Goal: Task Accomplishment & Management: Use online tool/utility

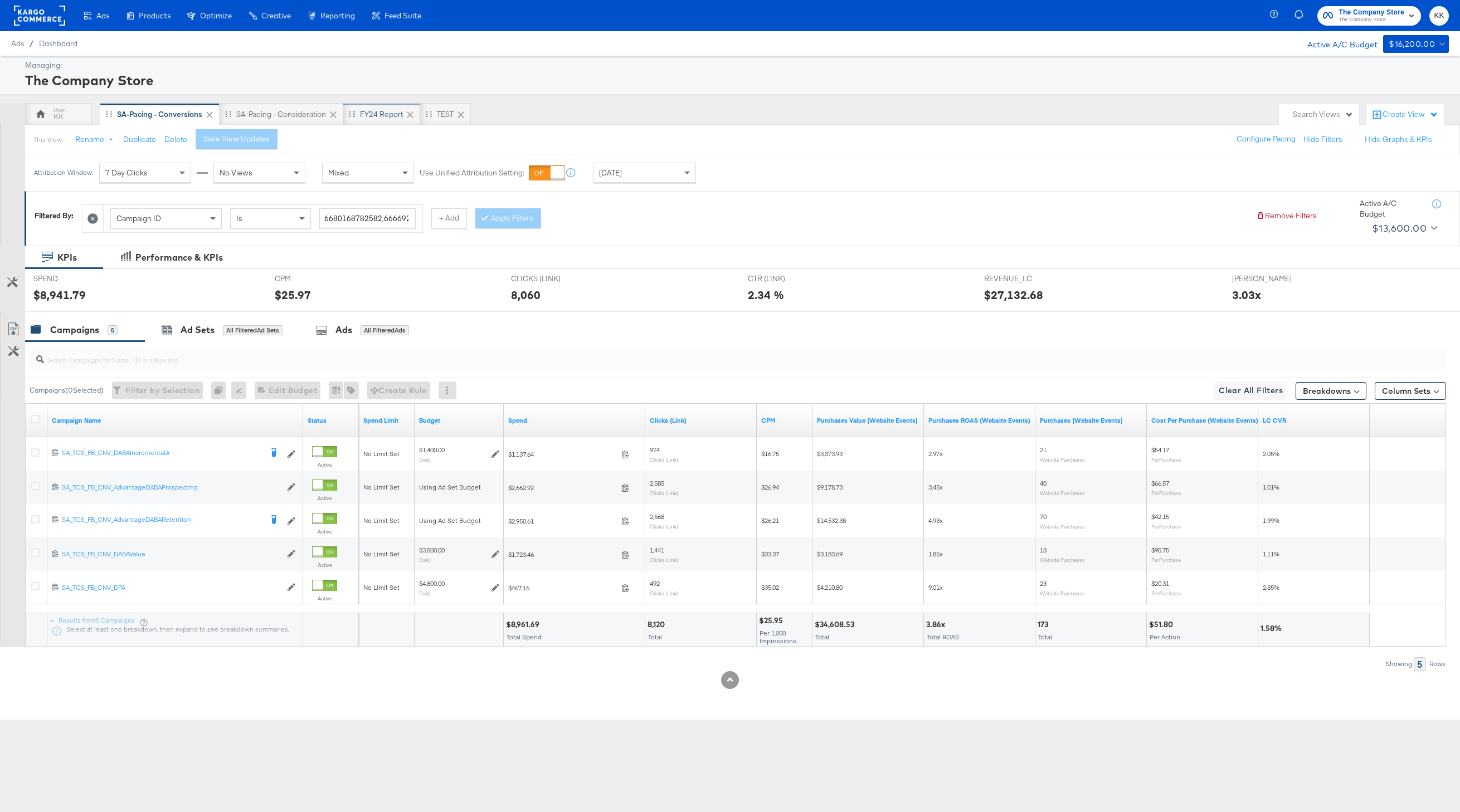
click at [379, 111] on div "FY24 Report" at bounding box center [381, 114] width 43 height 11
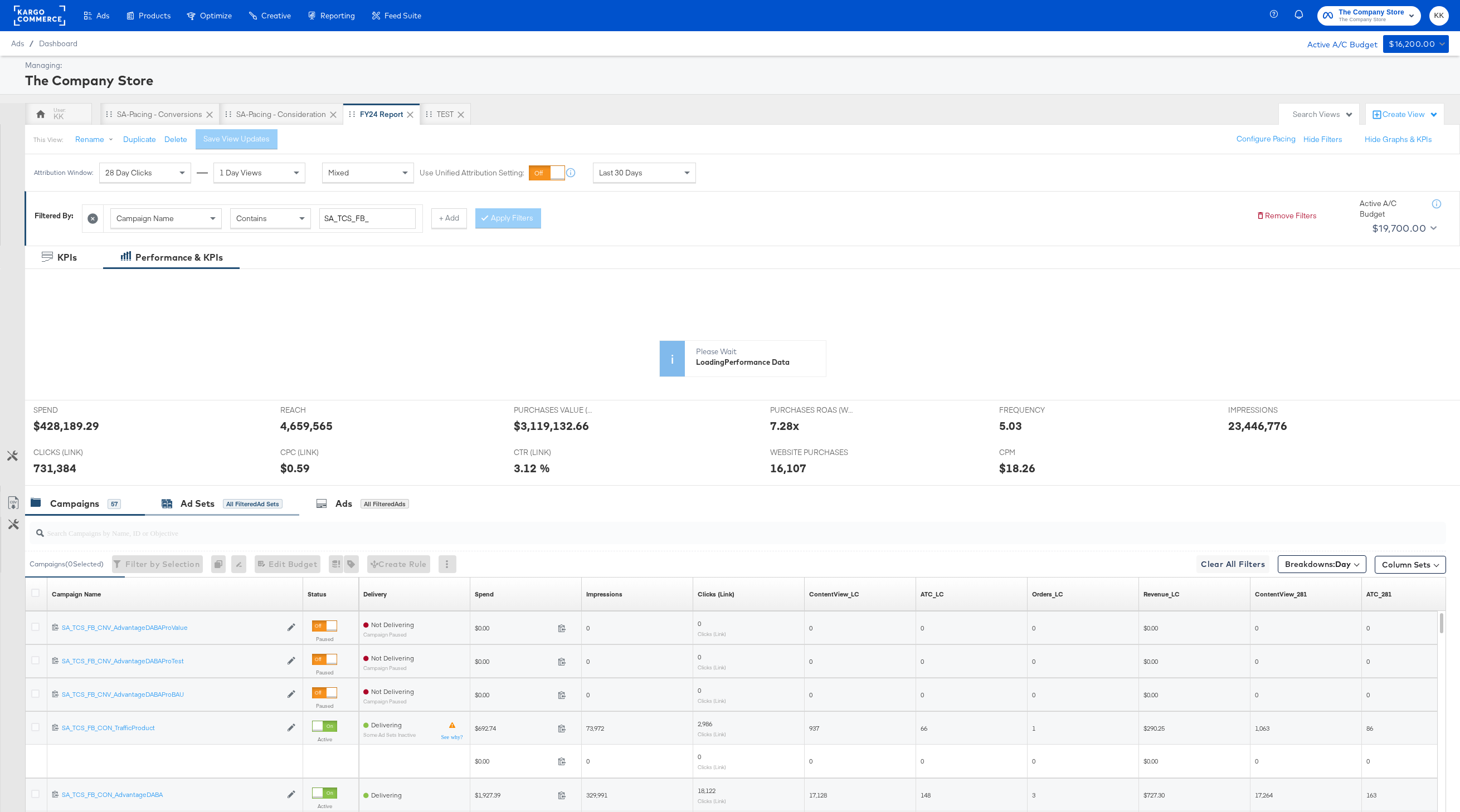
click at [236, 509] on div "Ad Sets All Filtered Ad Sets" at bounding box center [222, 504] width 121 height 13
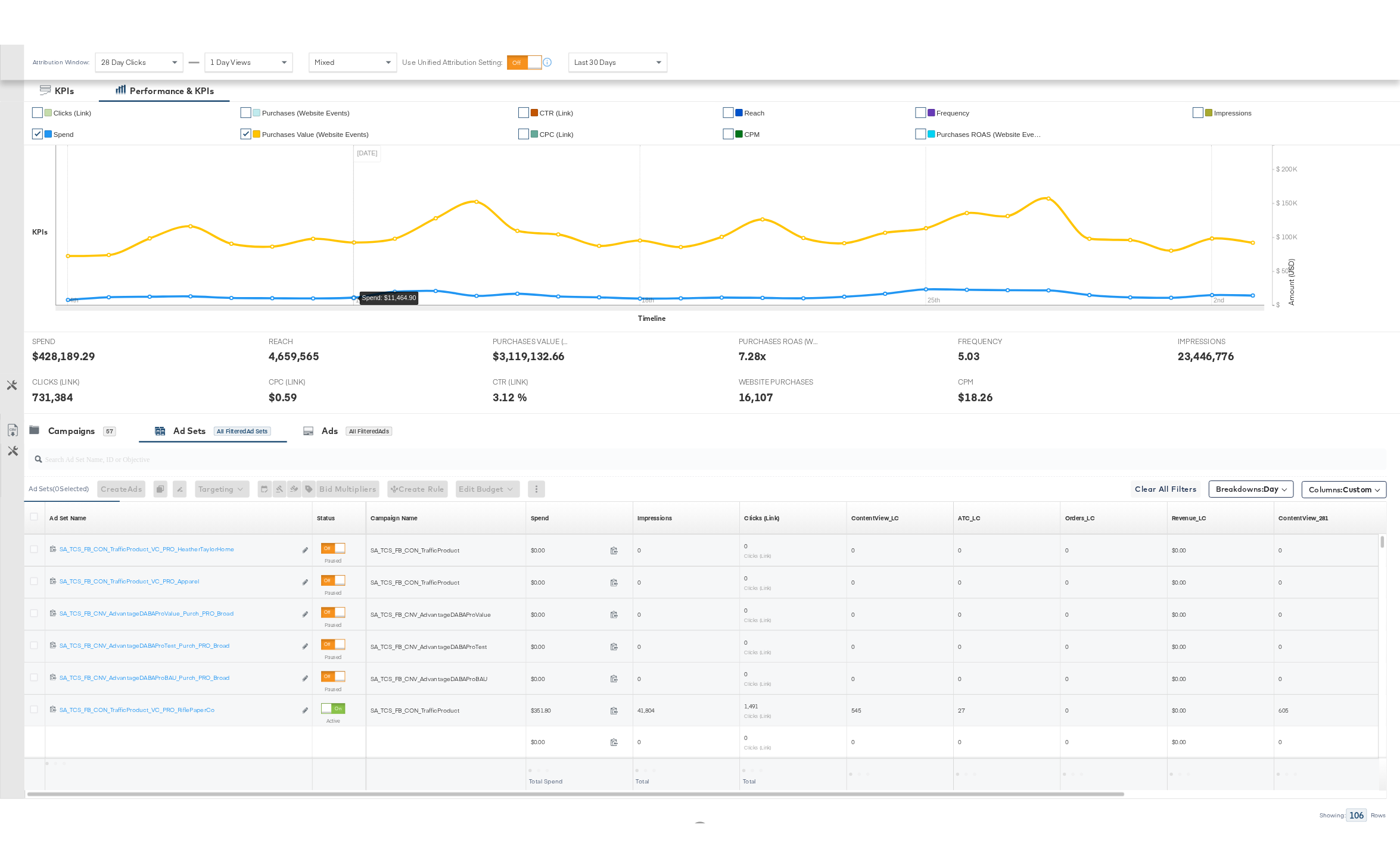
scroll to position [236, 0]
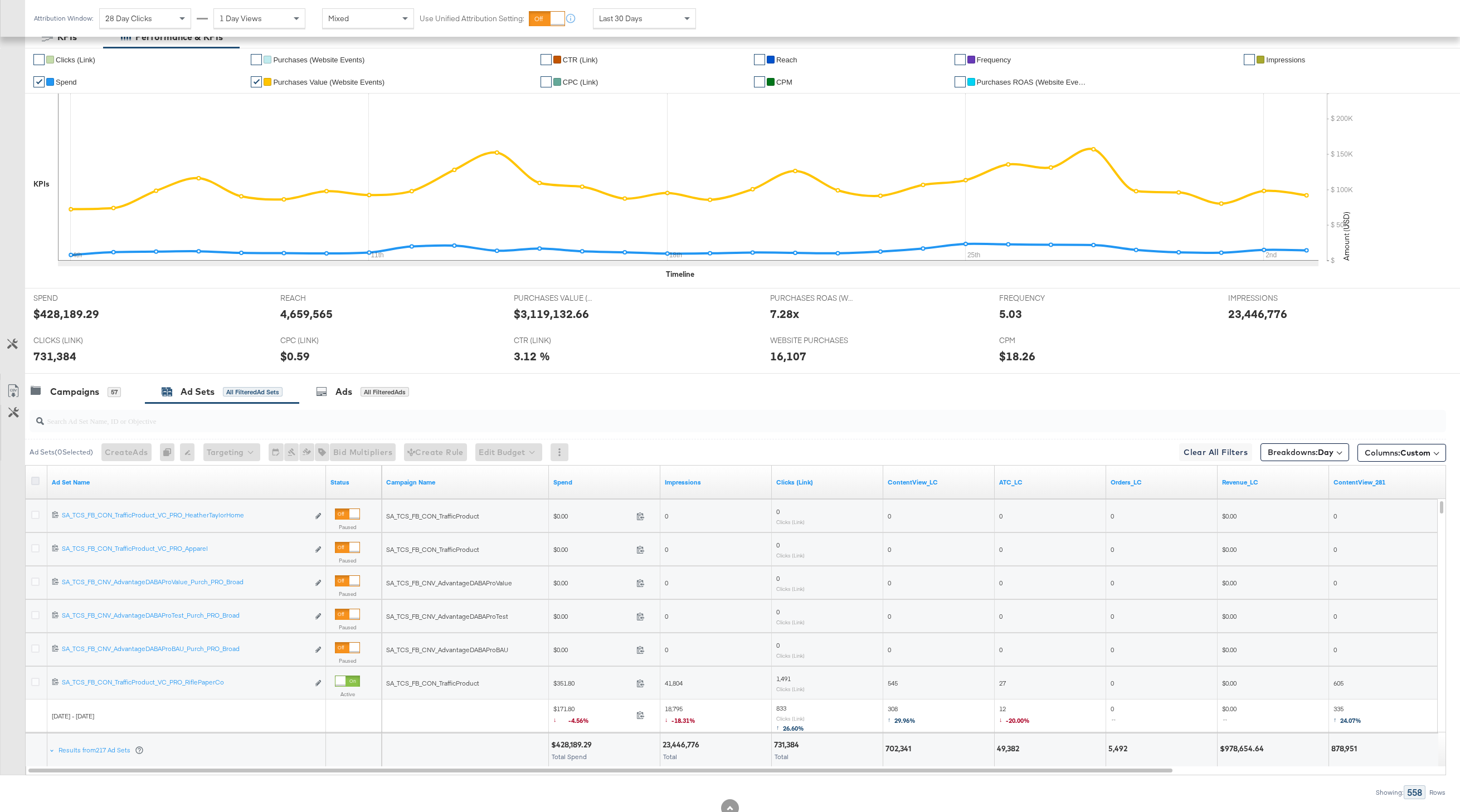
click at [34, 477] on icon at bounding box center [35, 481] width 8 height 8
click at [0, 0] on input "checkbox" at bounding box center [0, 0] width 0 height 0
click at [19, 382] on link "Export as CSV" at bounding box center [13, 392] width 25 height 25
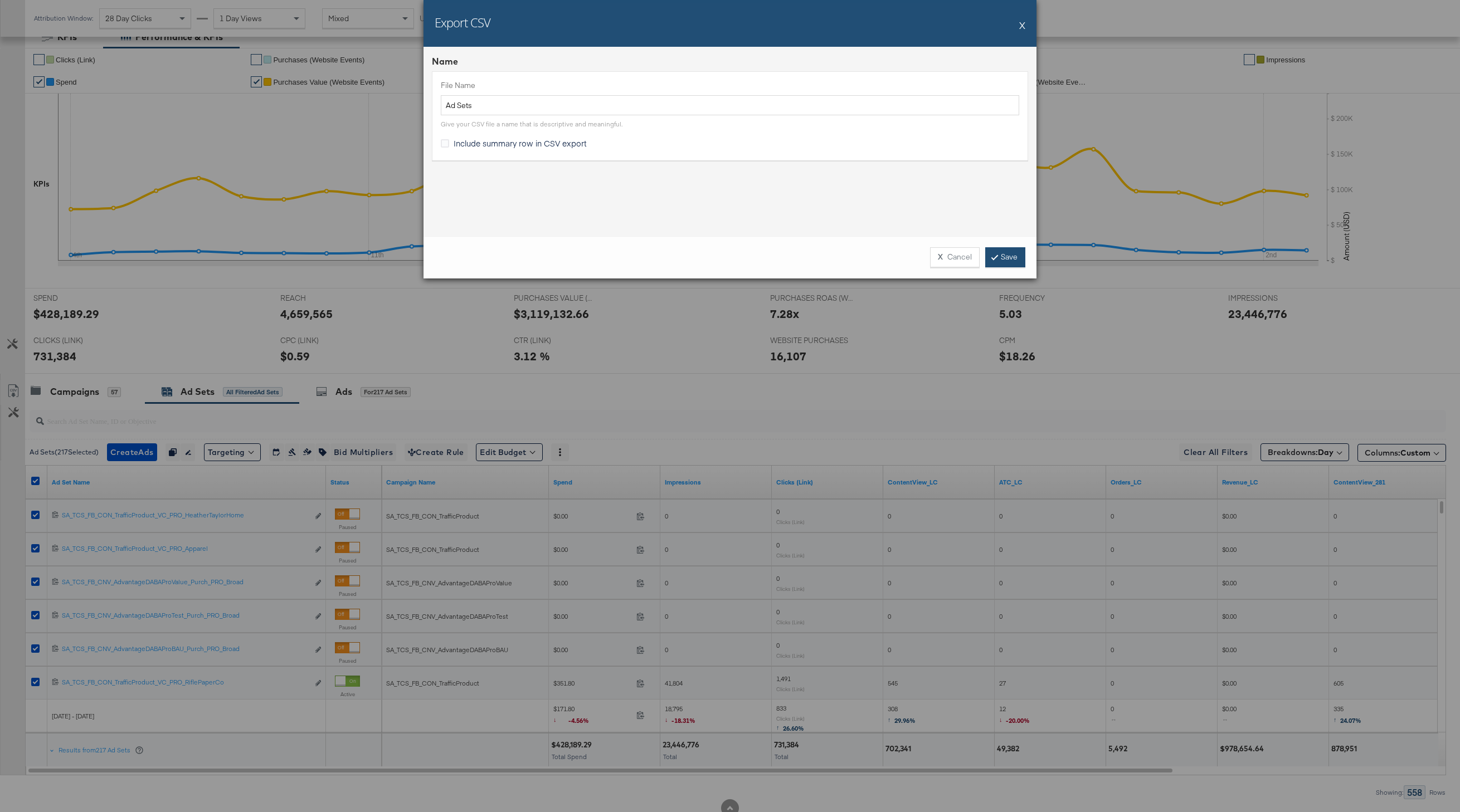
click at [1018, 259] on link "Save" at bounding box center [1005, 258] width 40 height 20
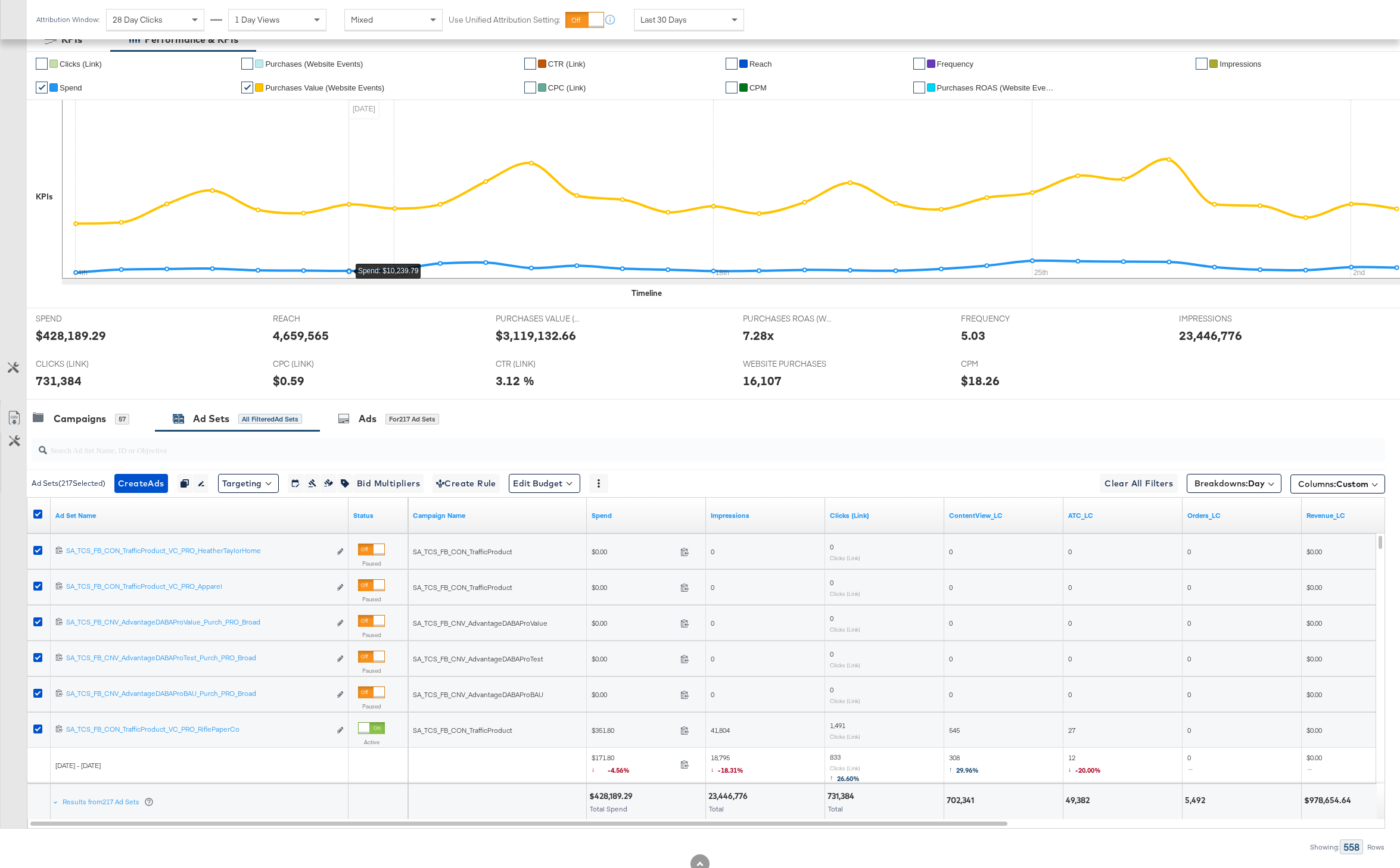
scroll to position [0, 0]
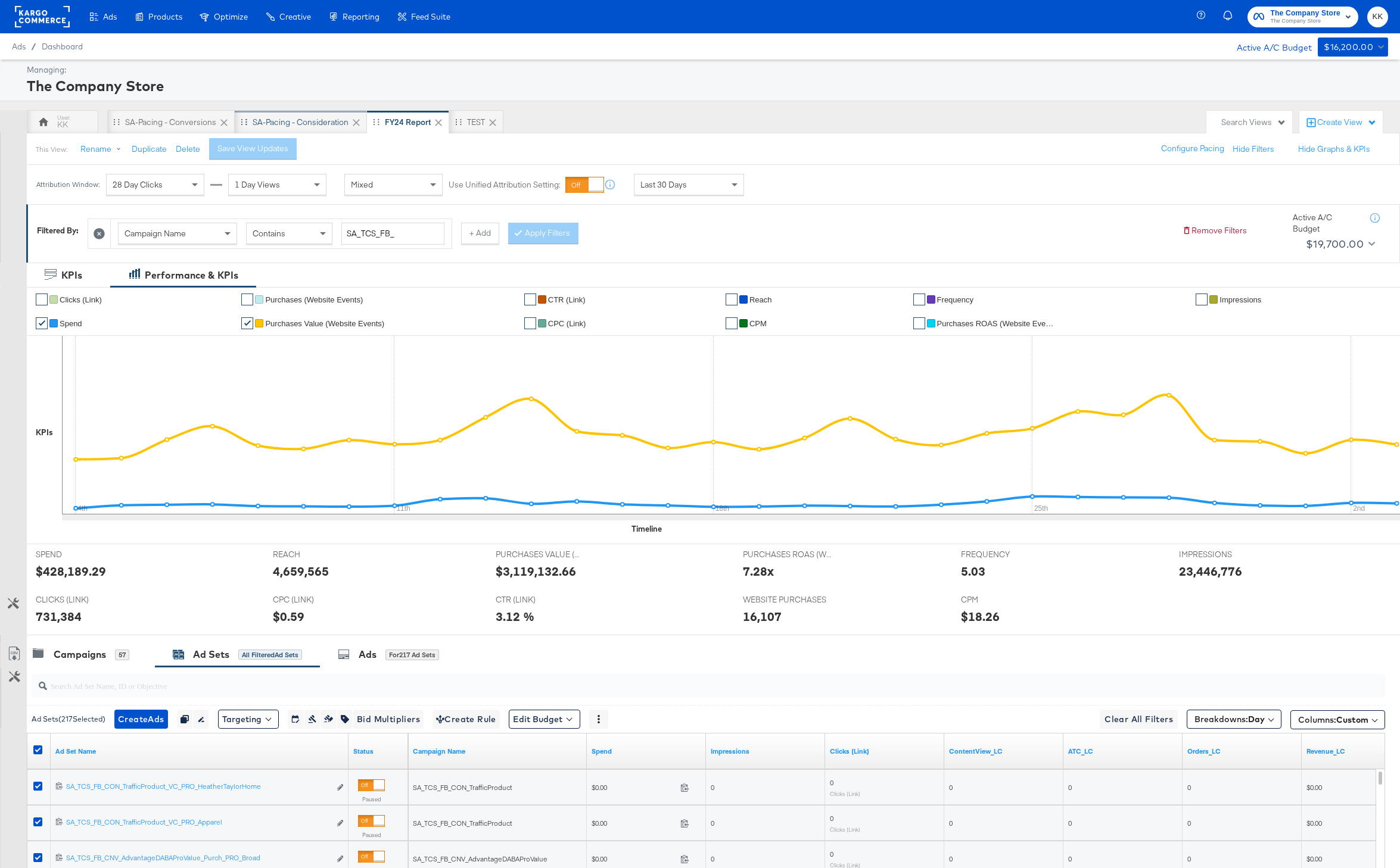
click at [302, 119] on div "SA-Pacing - Consideration" at bounding box center [301, 122] width 96 height 11
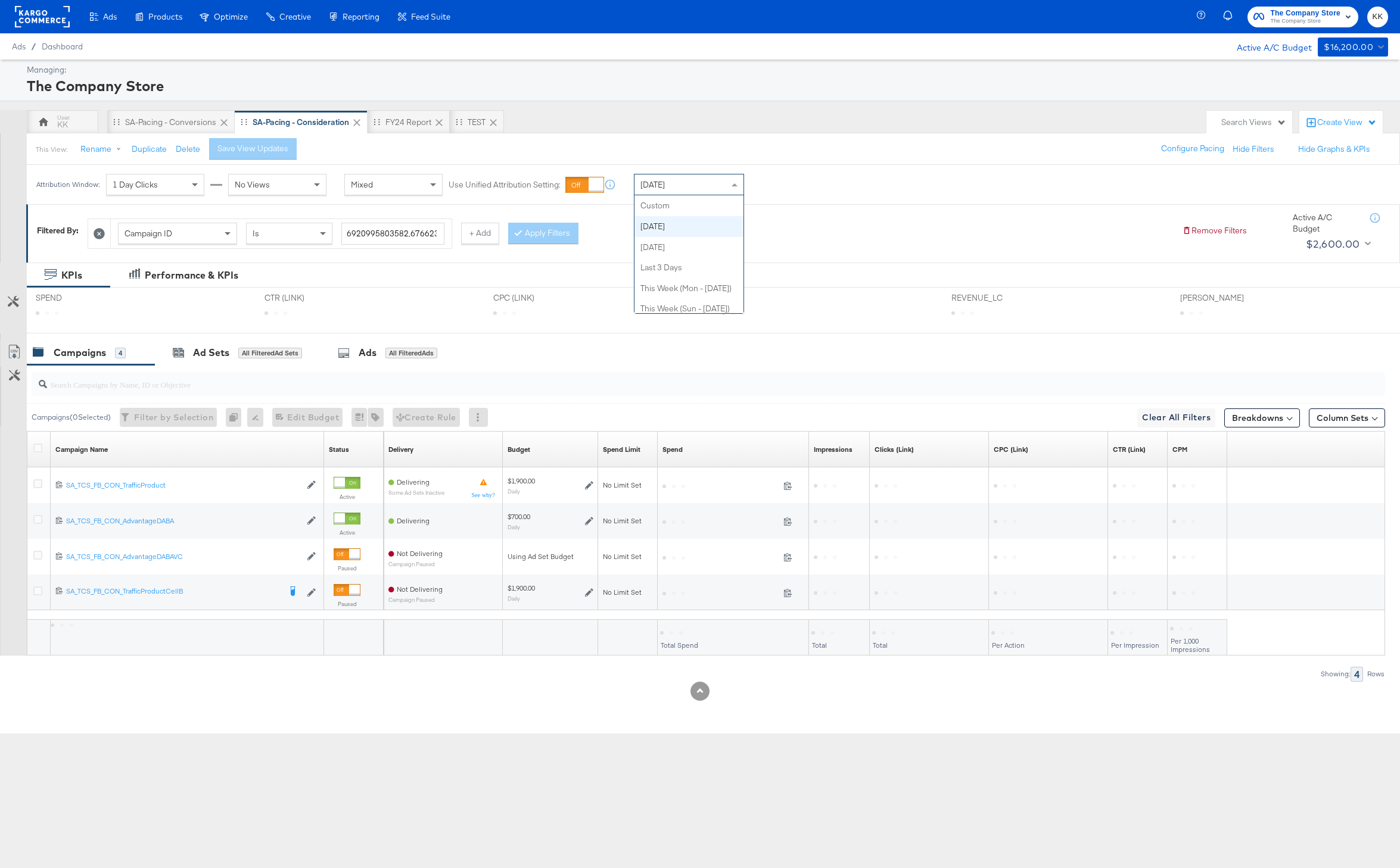
click at [677, 179] on div "[DATE]" at bounding box center [688, 185] width 109 height 20
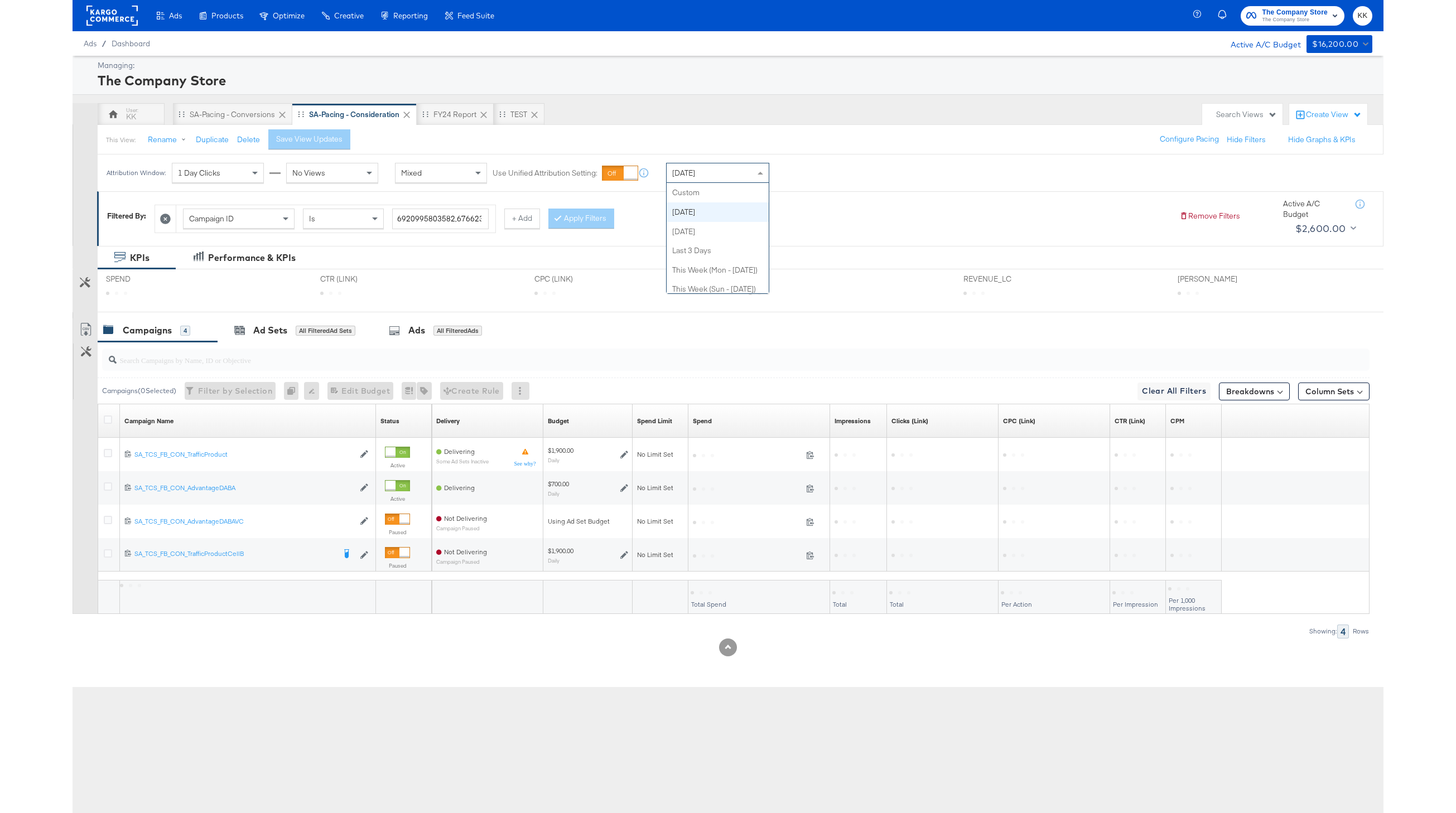
scroll to position [19, 0]
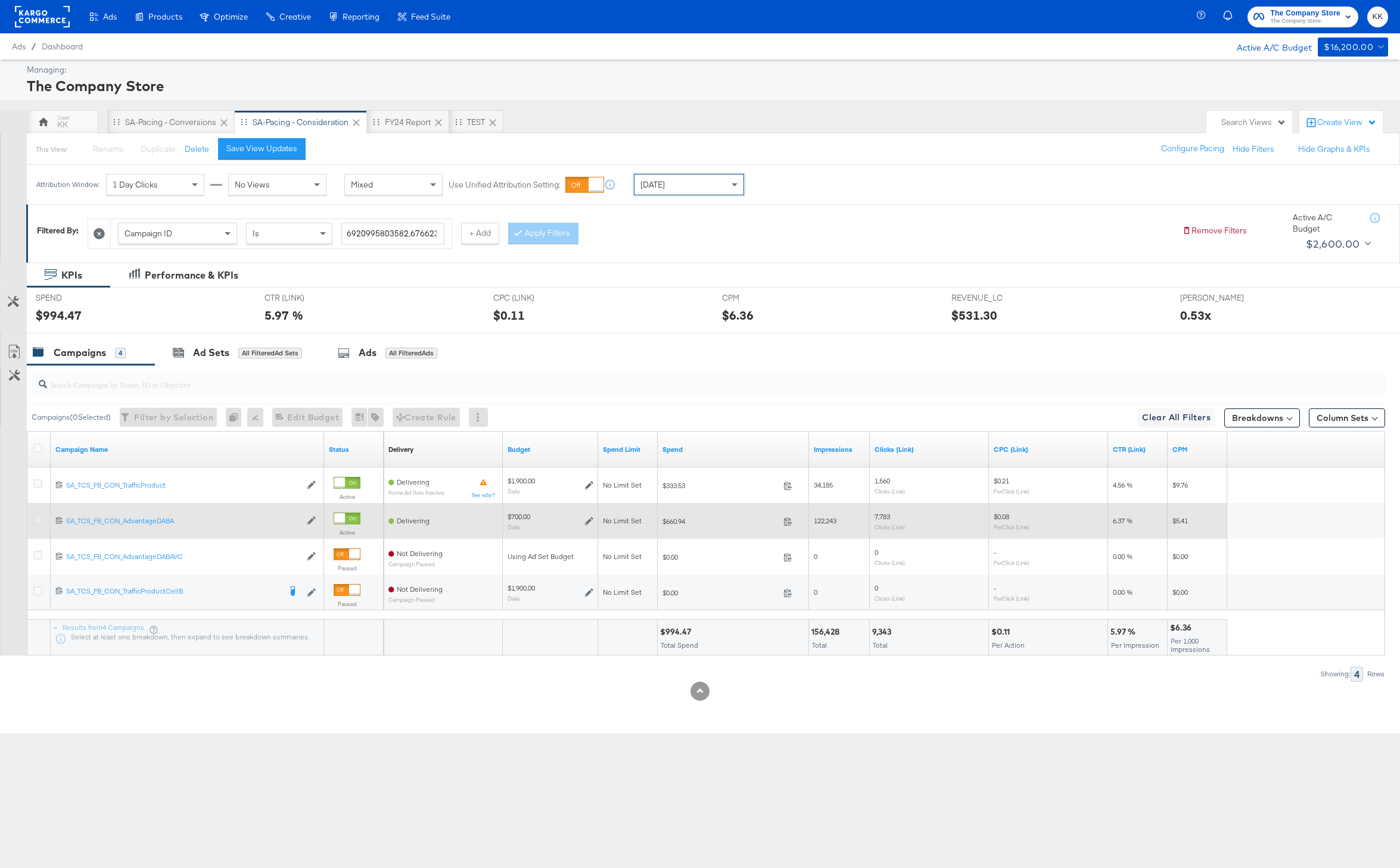
click at [36, 519] on icon at bounding box center [37, 519] width 9 height 9
click at [0, 0] on input "checkbox" at bounding box center [0, 0] width 0 height 0
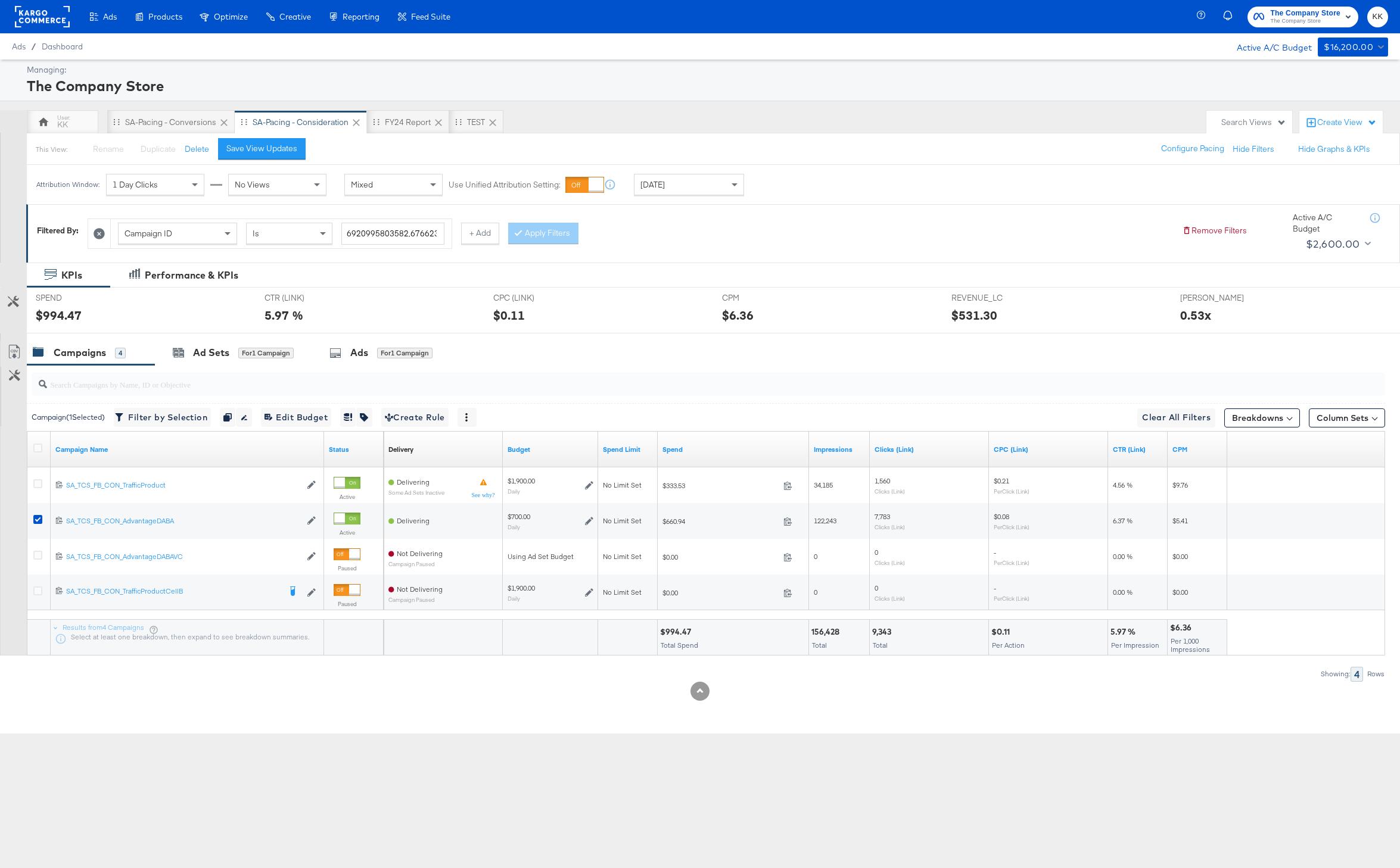
click at [231, 339] on div at bounding box center [700, 338] width 1400 height 9
click at [231, 350] on div "Ad Sets for 1 Campaign" at bounding box center [233, 353] width 121 height 14
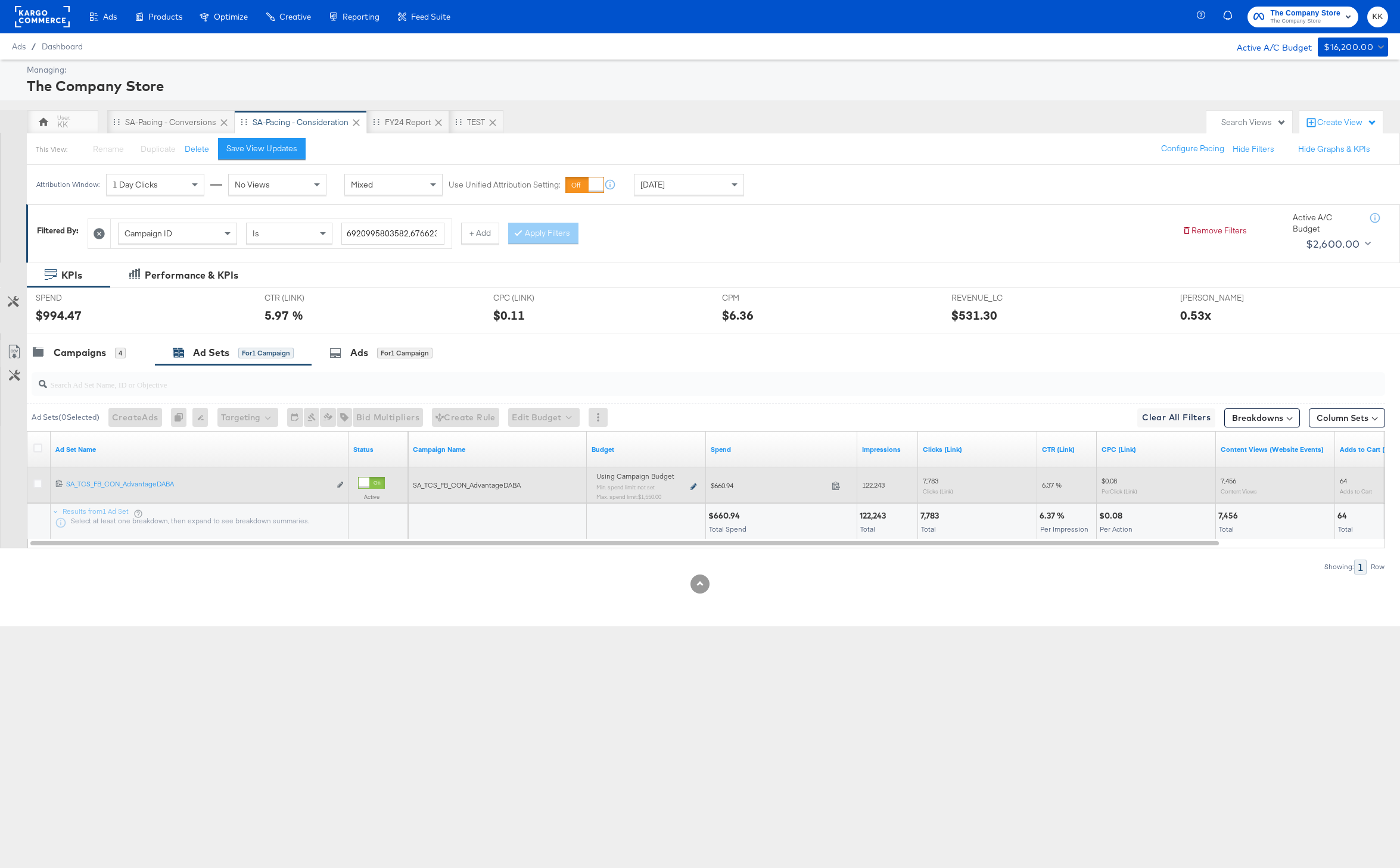
click at [693, 487] on icon at bounding box center [693, 487] width 6 height 7
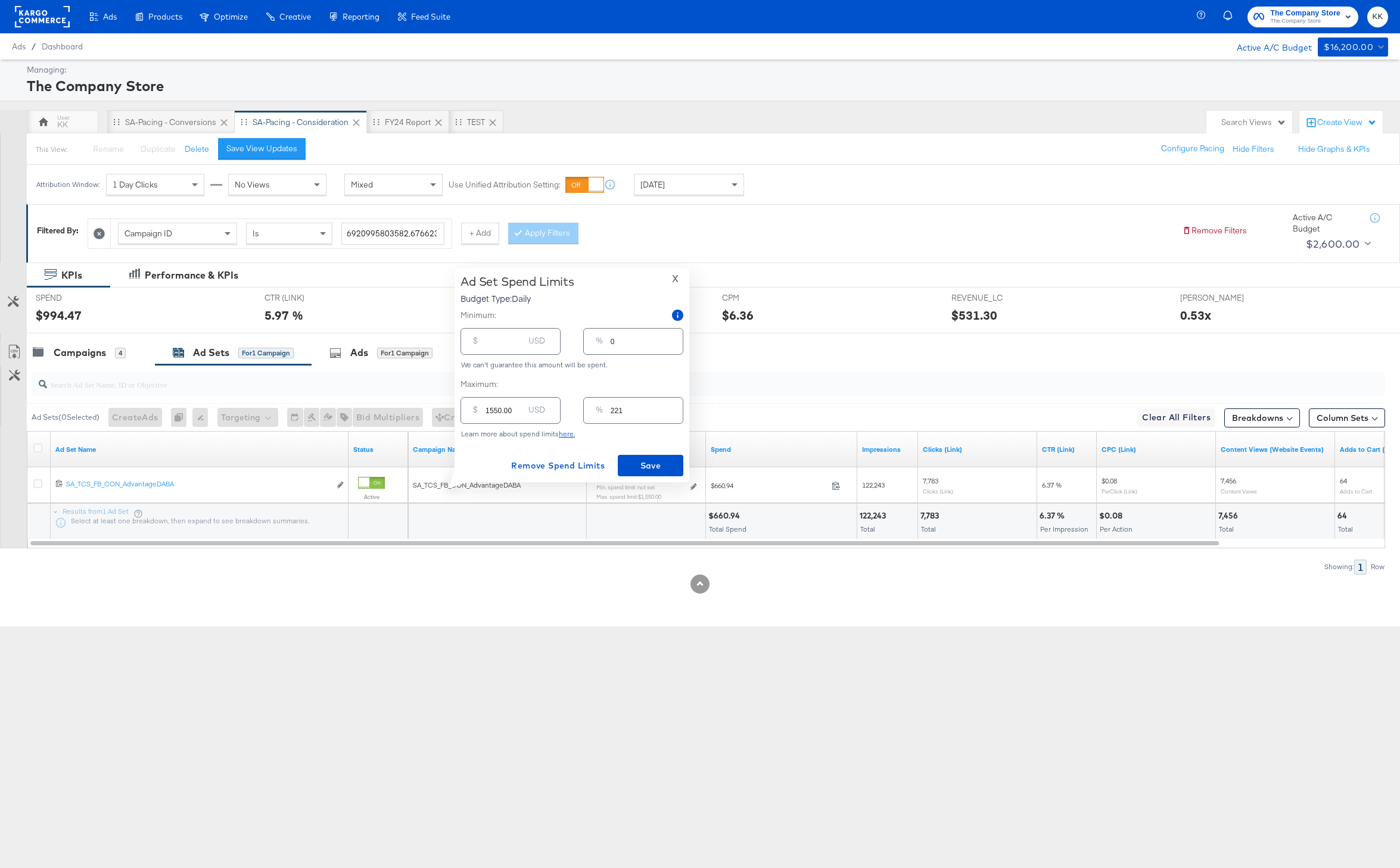
click at [770, 356] on div "Campaigns 4 Ad Sets for 1 Campaign Ads for 1 Campaign" at bounding box center [713, 353] width 1373 height 25
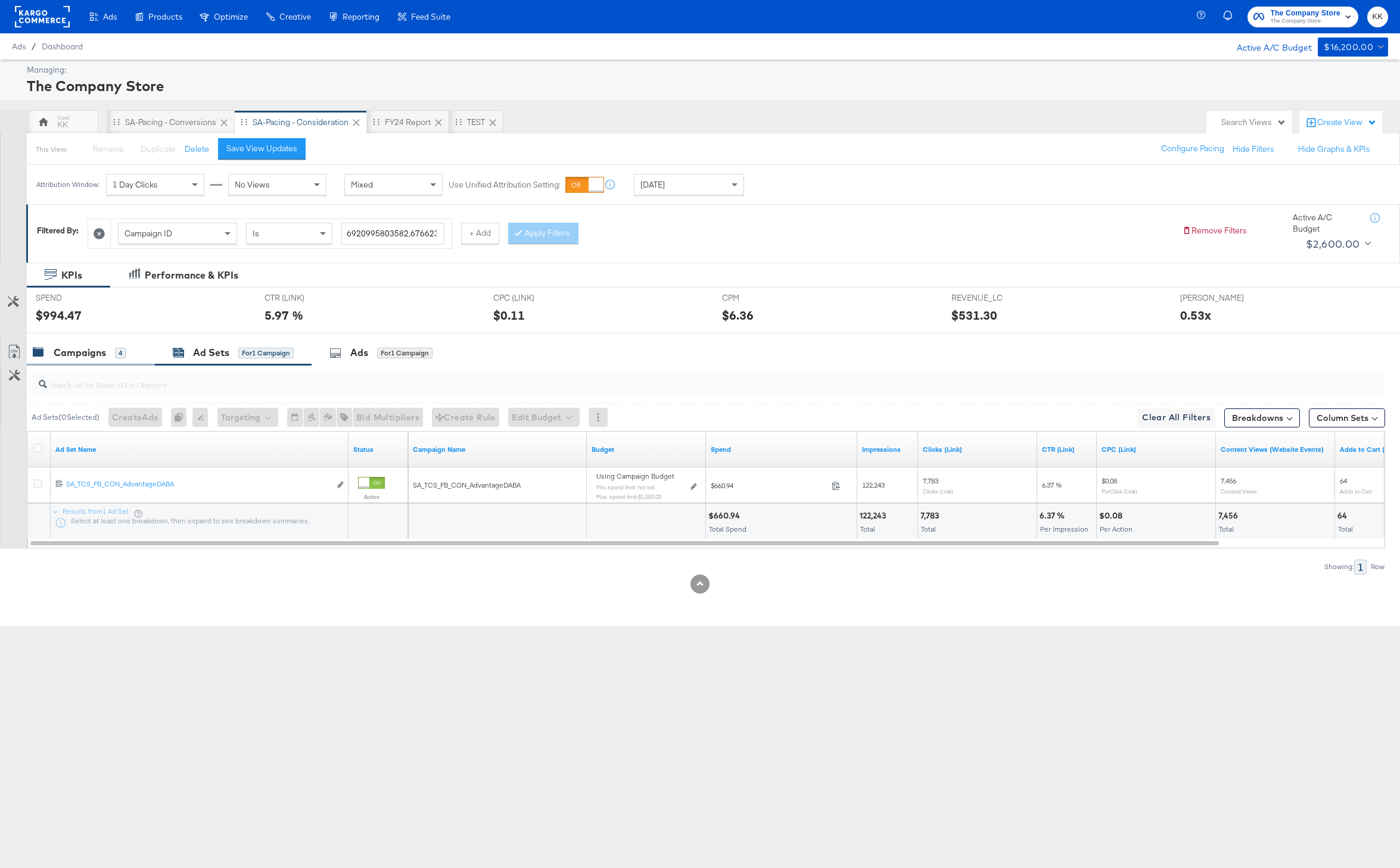
click at [67, 354] on div "Campaigns" at bounding box center [79, 353] width 53 height 14
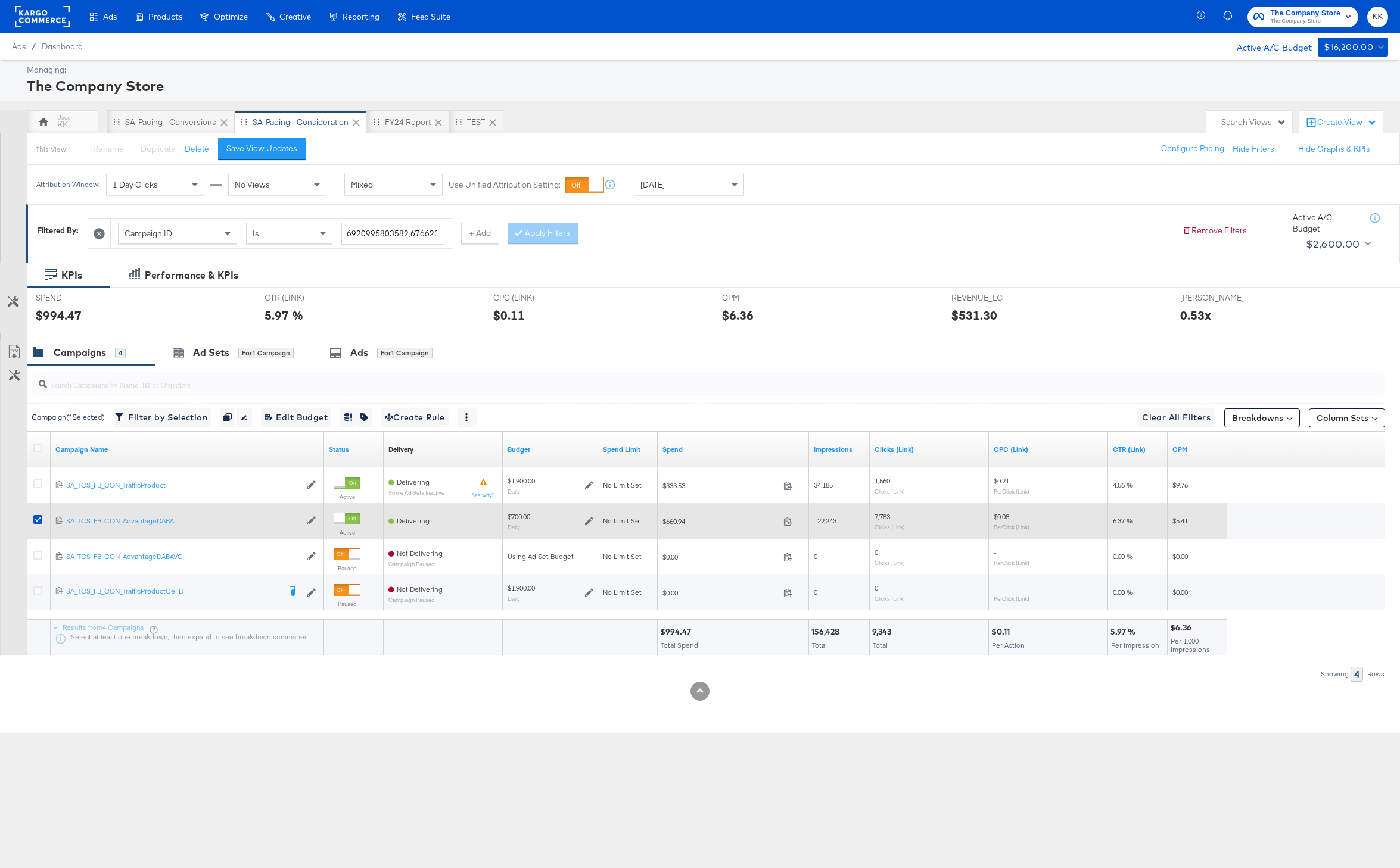
click at [586, 518] on icon at bounding box center [589, 521] width 9 height 9
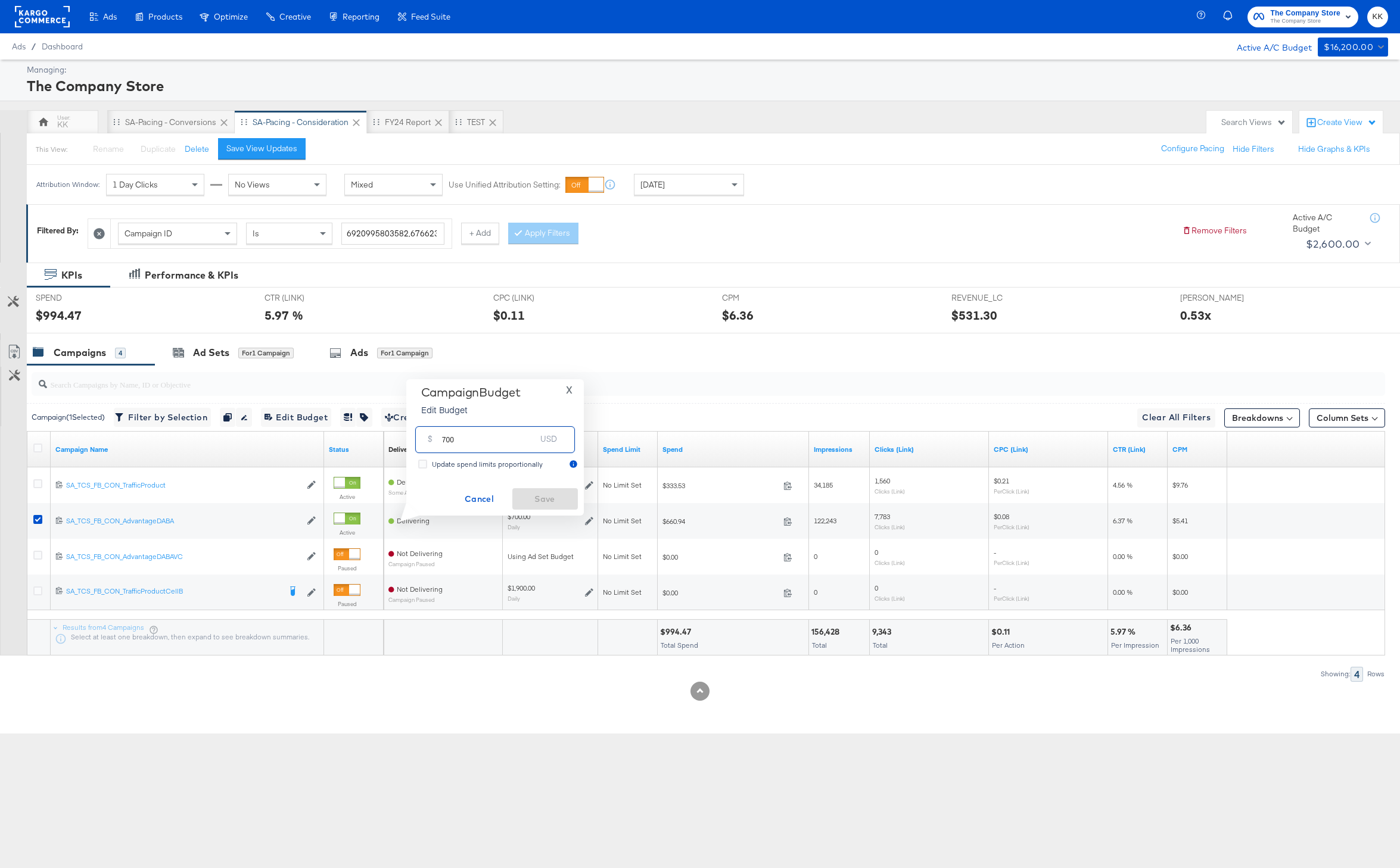
drag, startPoint x: 445, startPoint y: 439, endPoint x: 420, endPoint y: 439, distance: 25.0
click at [420, 439] on div "$ 700 USD" at bounding box center [495, 440] width 159 height 27
type input "1000"
click at [552, 507] on button "Save" at bounding box center [545, 499] width 65 height 21
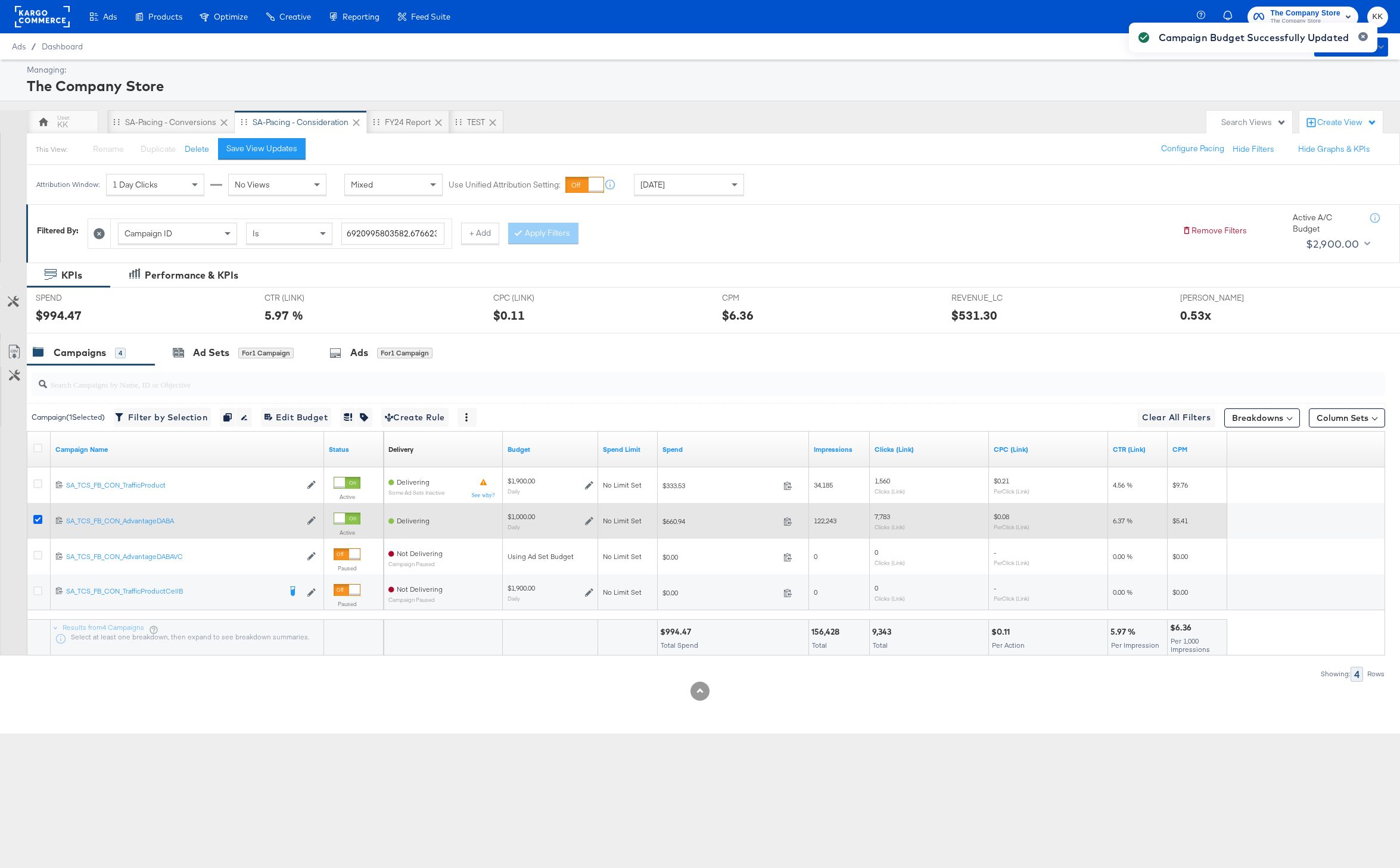
click at [36, 520] on icon at bounding box center [37, 519] width 9 height 9
click at [0, 0] on input "checkbox" at bounding box center [0, 0] width 0 height 0
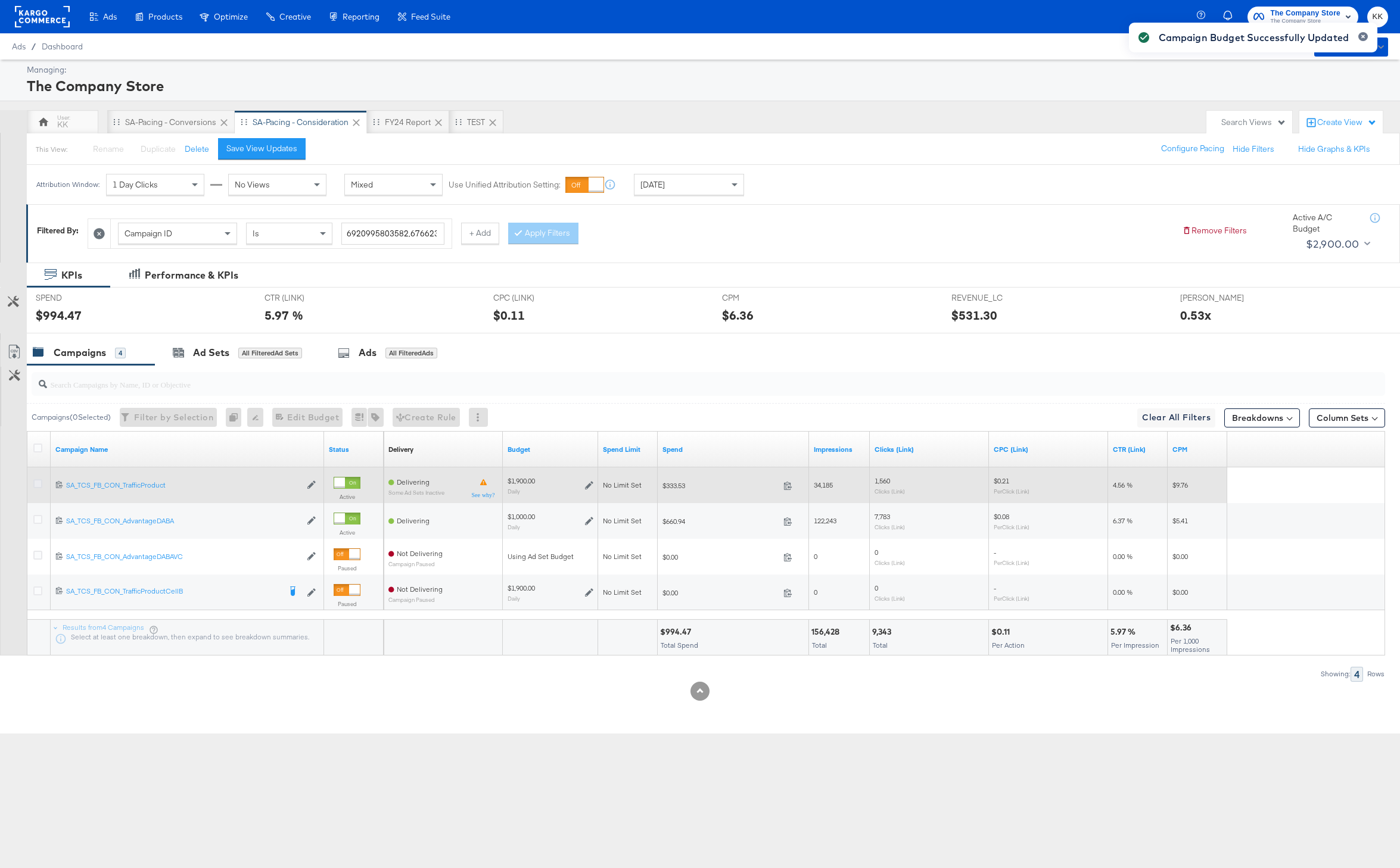
click at [36, 485] on icon at bounding box center [37, 483] width 9 height 9
click at [0, 0] on input "checkbox" at bounding box center [0, 0] width 0 height 0
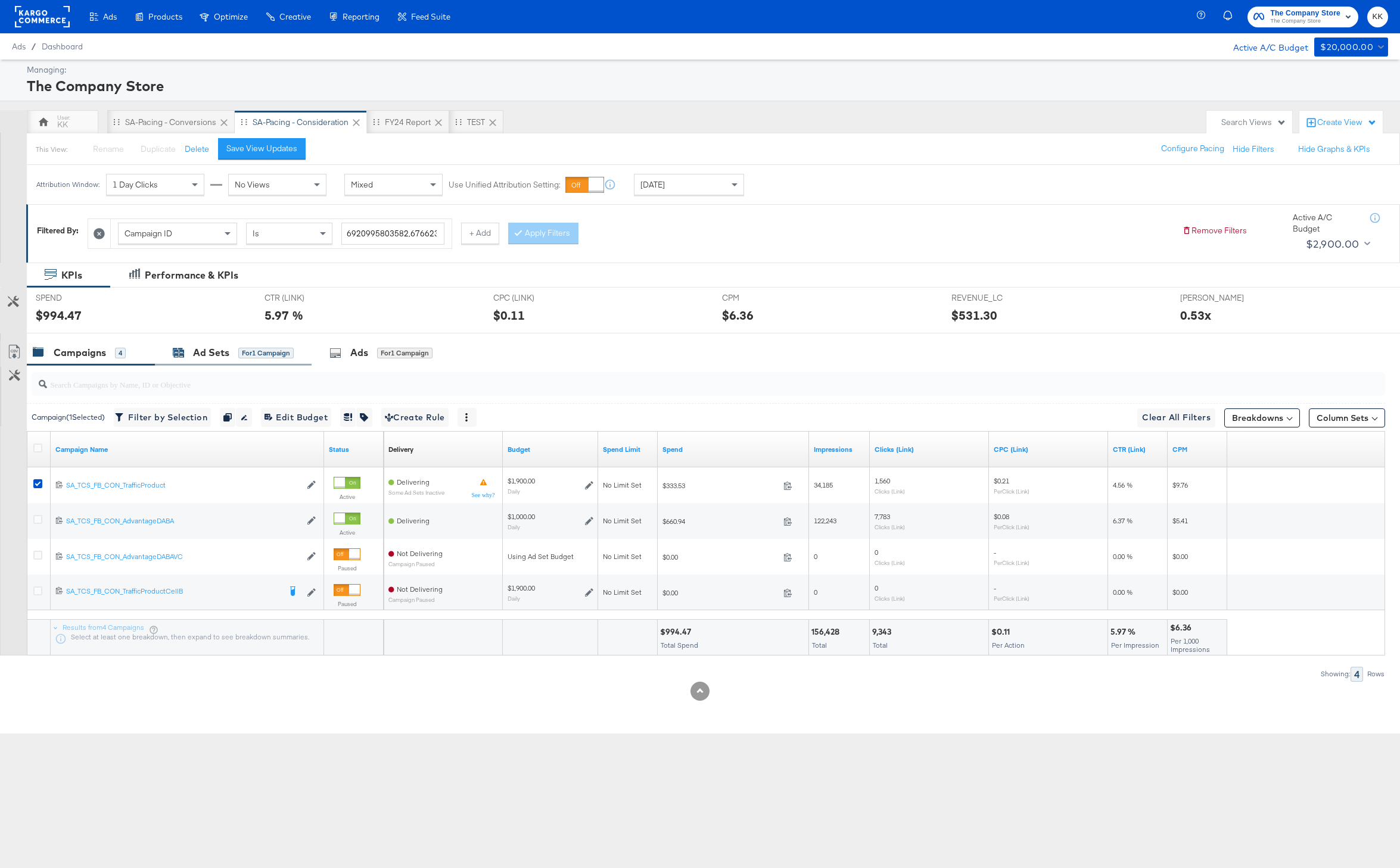
click at [216, 359] on div "Ad Sets" at bounding box center [211, 353] width 36 height 14
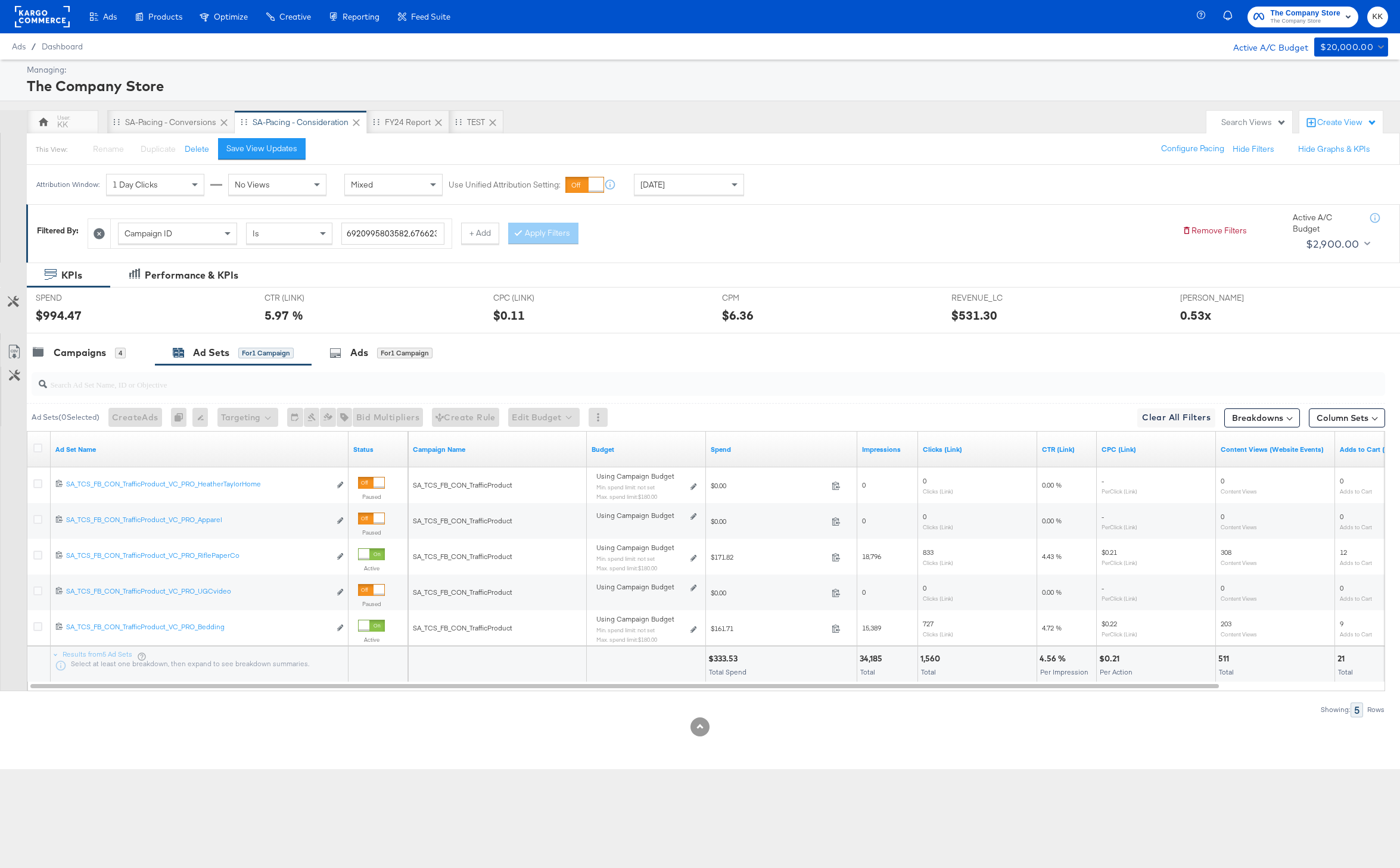
click at [722, 443] on div "Spend" at bounding box center [781, 449] width 151 height 19
click at [730, 451] on link "Spend" at bounding box center [782, 449] width 142 height 9
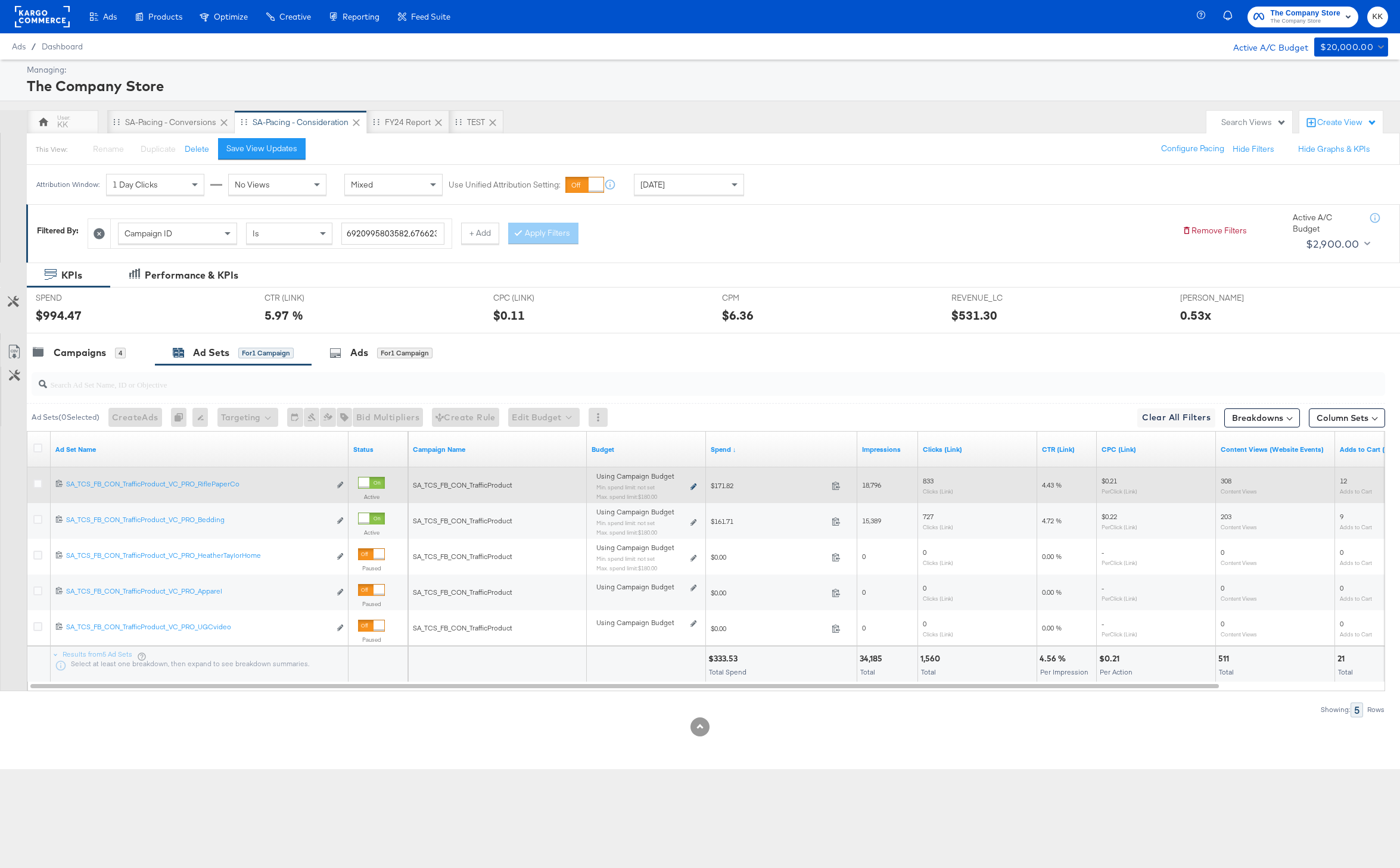
click at [694, 485] on icon at bounding box center [693, 487] width 6 height 7
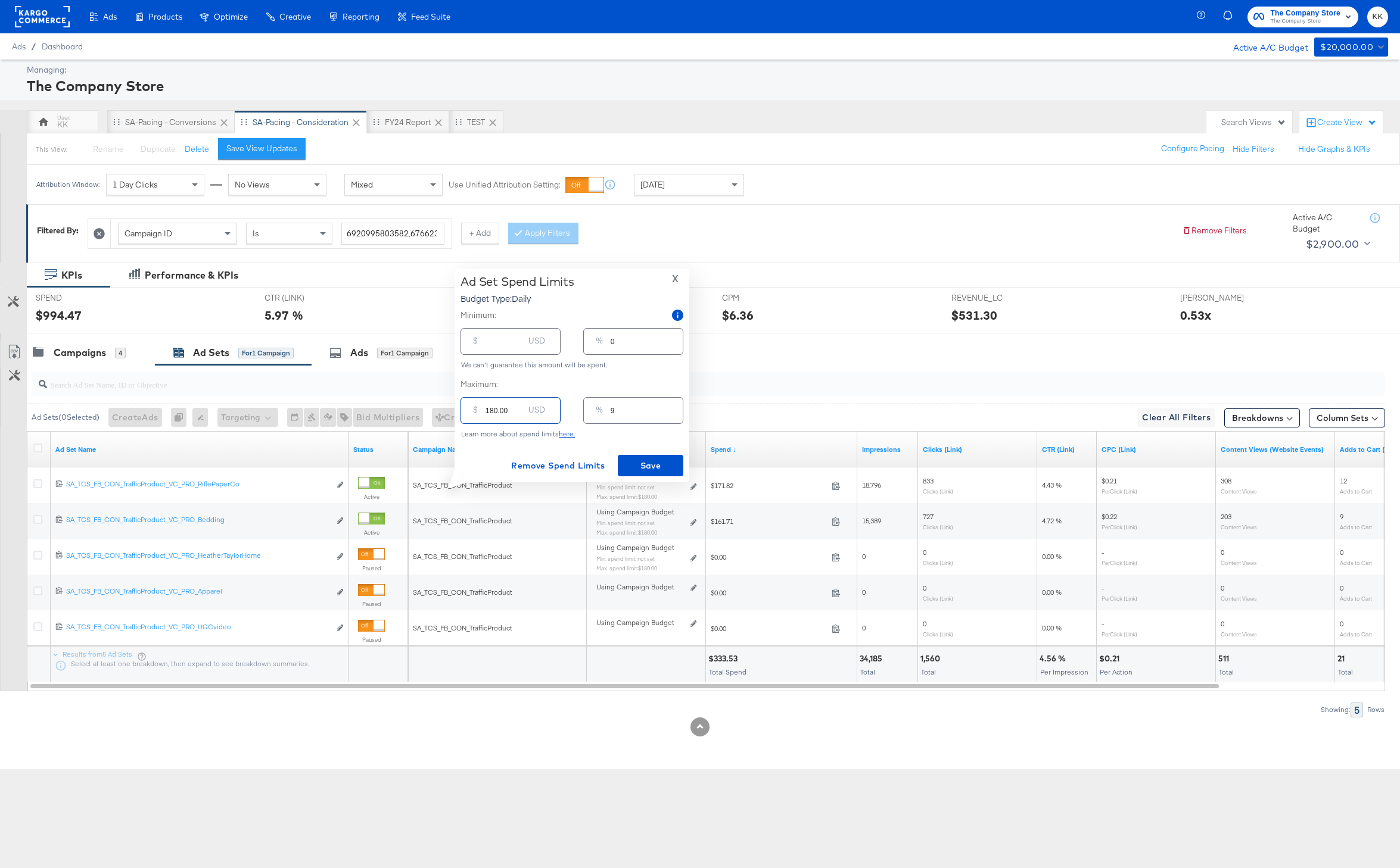
drag, startPoint x: 494, startPoint y: 410, endPoint x: 480, endPoint y: 410, distance: 14.0
click at [480, 410] on div "$ 180.00 USD" at bounding box center [510, 411] width 100 height 27
type input "20.00"
type input "1"
type input "200.00"
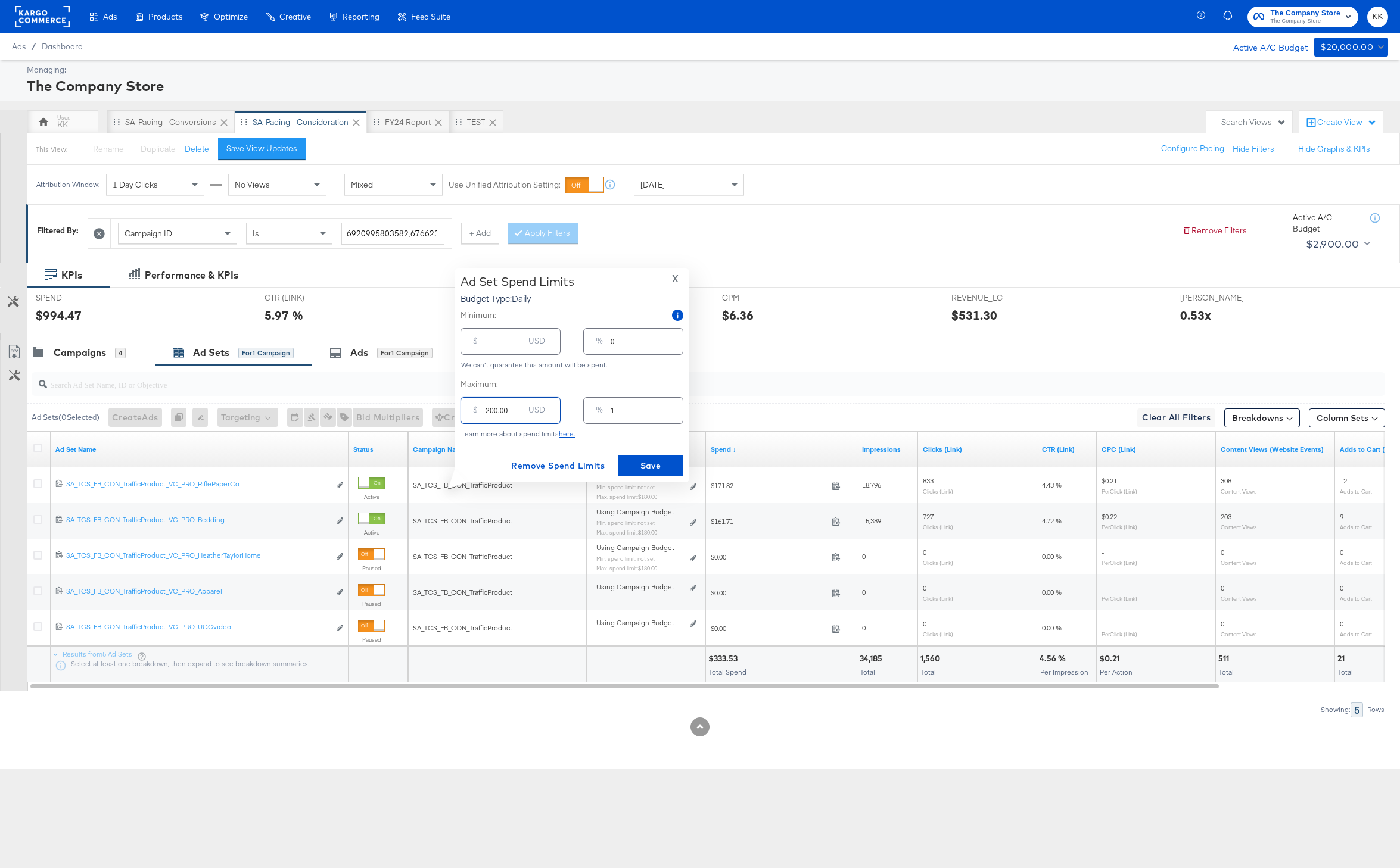
type input "11"
type input "200.00"
click at [650, 457] on button "Save" at bounding box center [650, 465] width 65 height 21
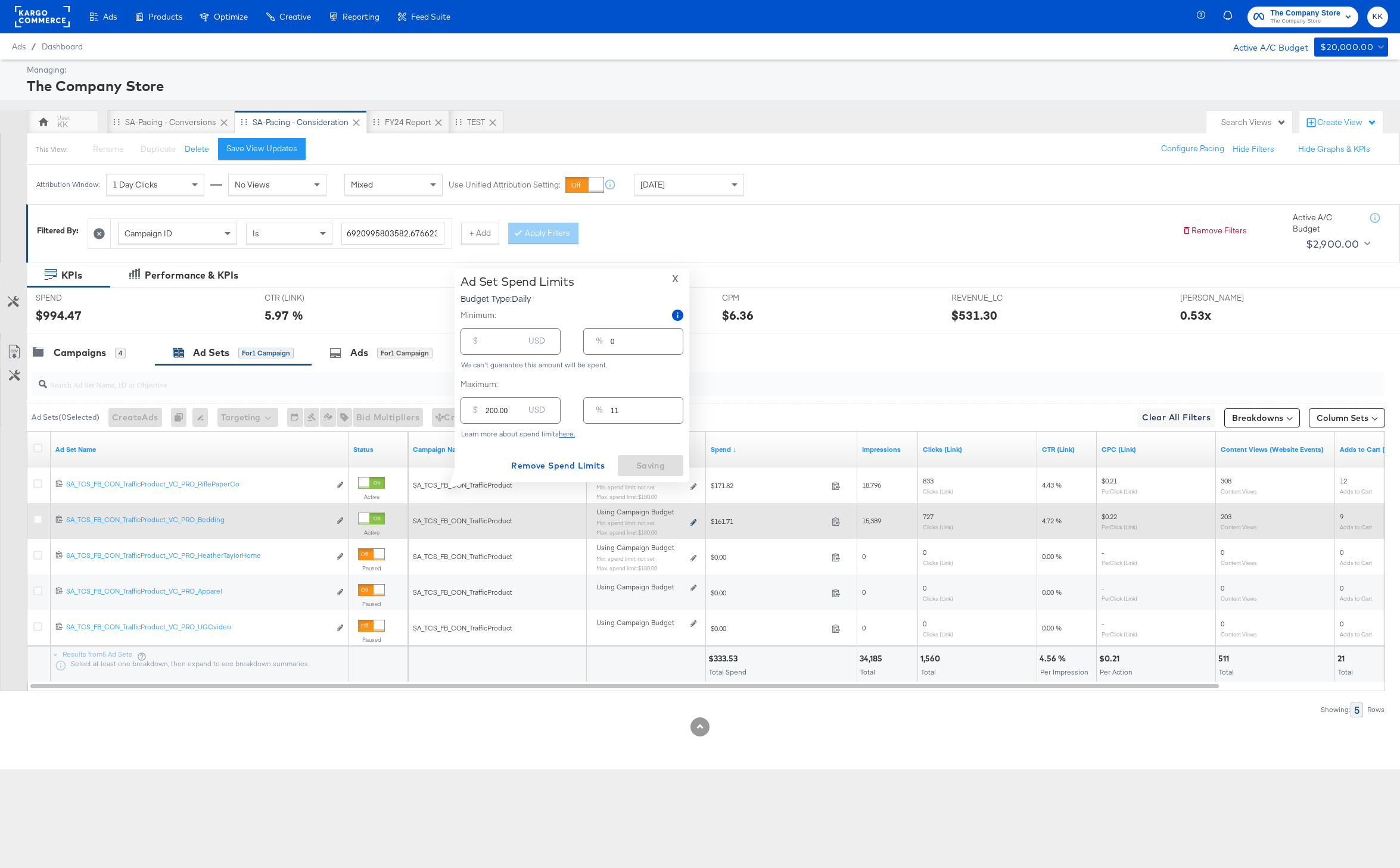
click at [695, 521] on icon at bounding box center [693, 523] width 6 height 7
type input "180.00"
type input "9"
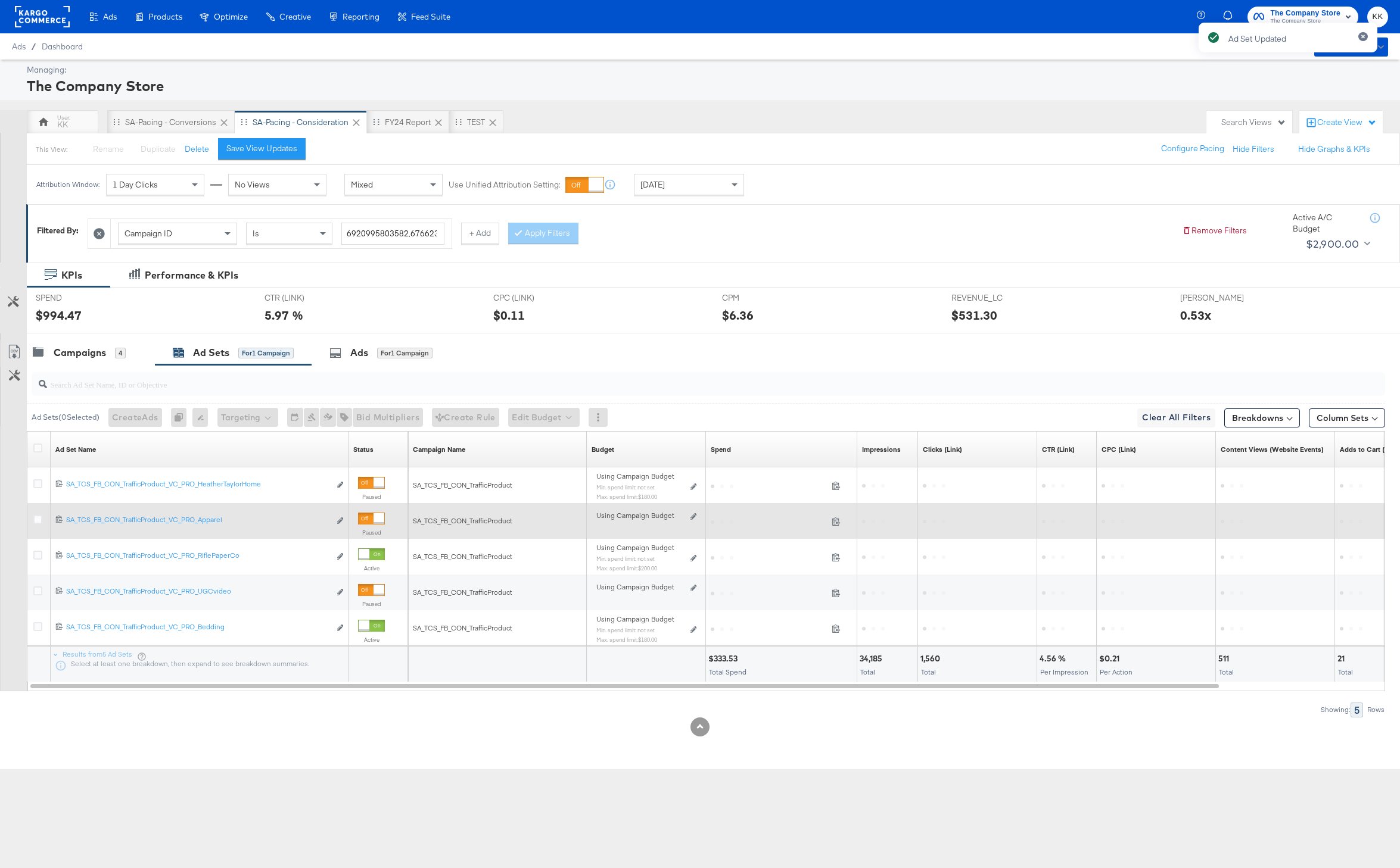
drag, startPoint x: 496, startPoint y: 445, endPoint x: 488, endPoint y: 445, distance: 8.0
click at [488, 445] on div "Campaign Name Sorting Unavailable" at bounding box center [498, 449] width 179 height 19
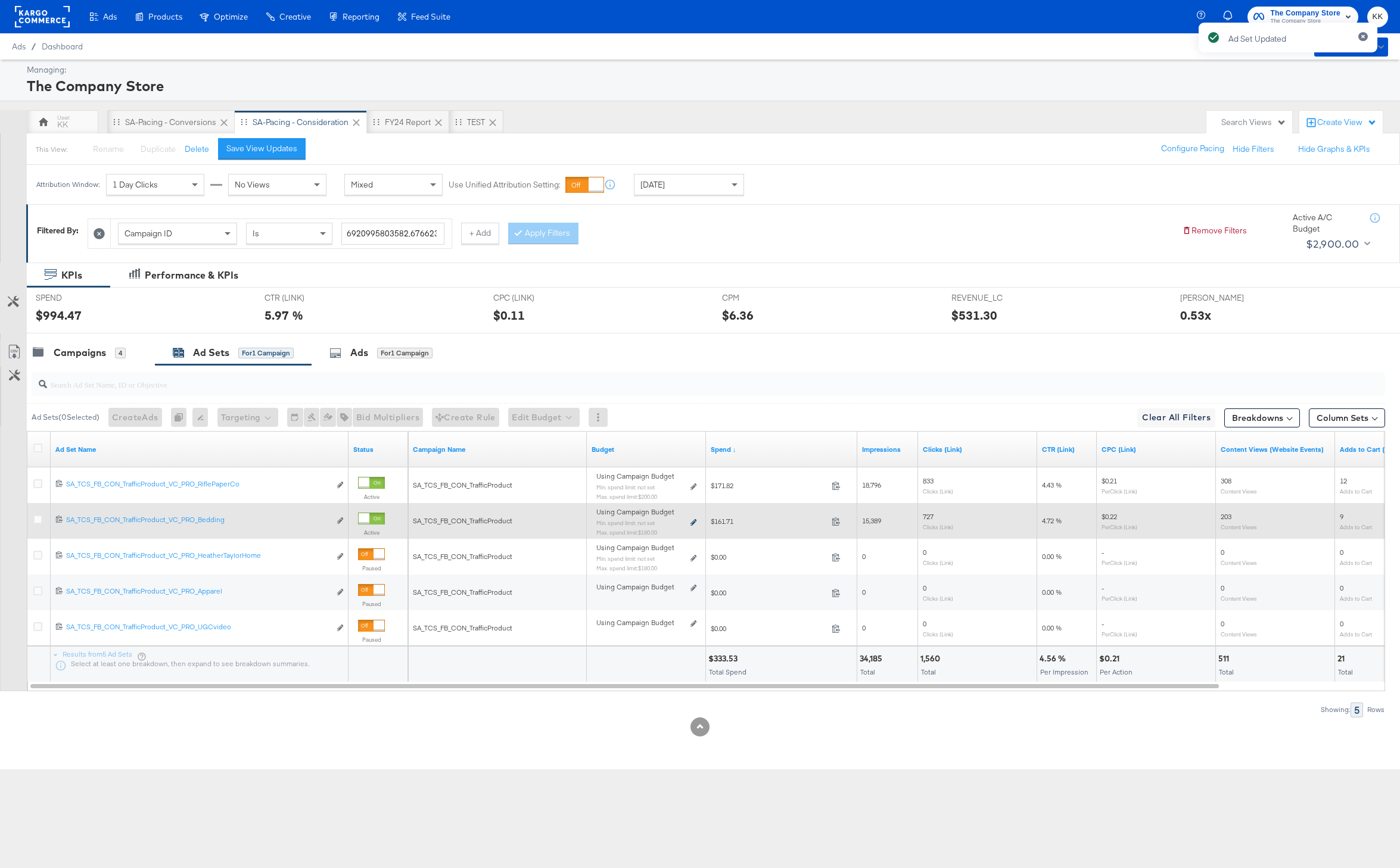
click at [694, 524] on icon at bounding box center [693, 523] width 6 height 7
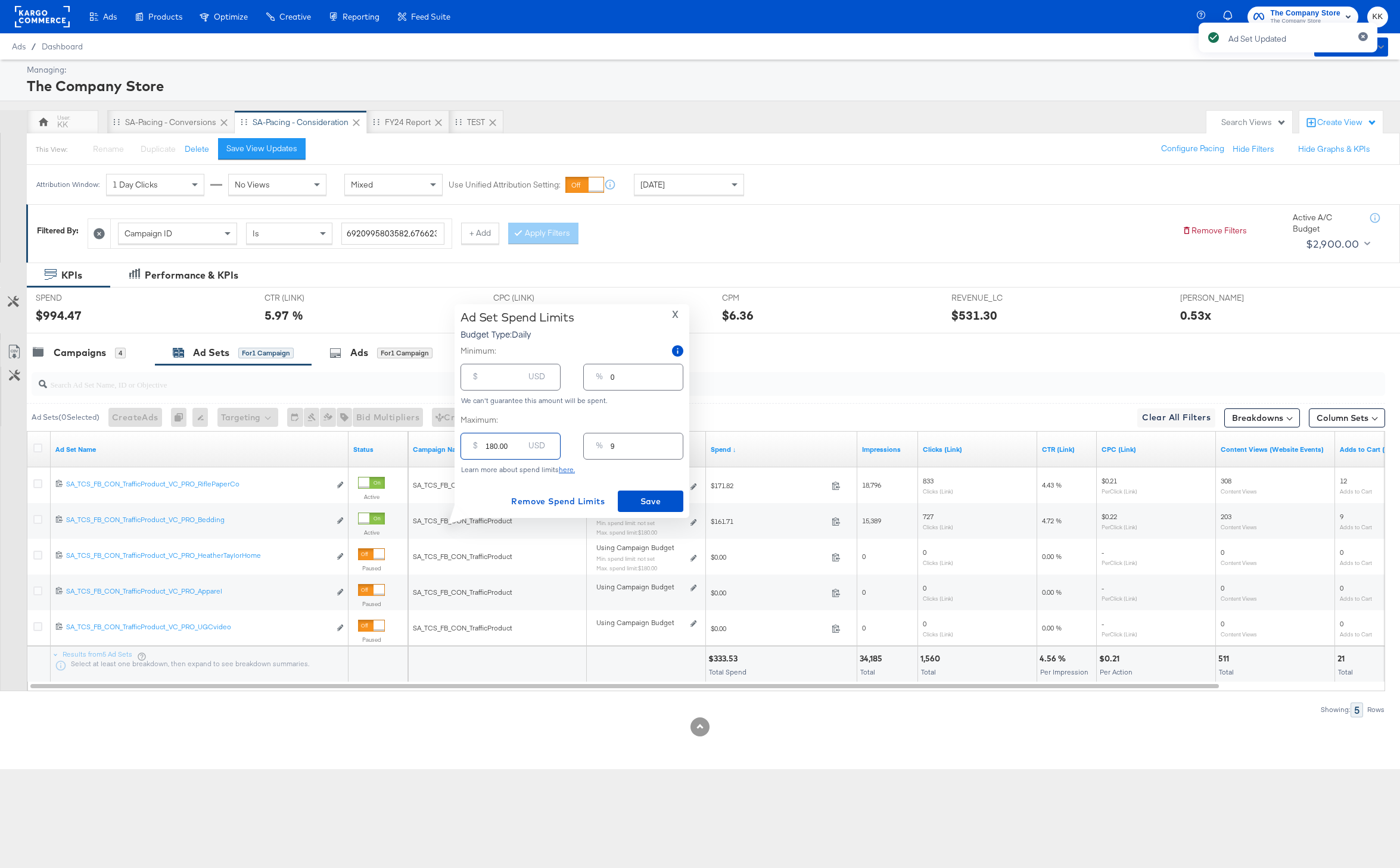
drag, startPoint x: 495, startPoint y: 447, endPoint x: 472, endPoint y: 447, distance: 23.0
click at [472, 447] on div "$ 180.00 USD" at bounding box center [510, 446] width 100 height 27
type input "20.00"
type input "1"
type input "200.00"
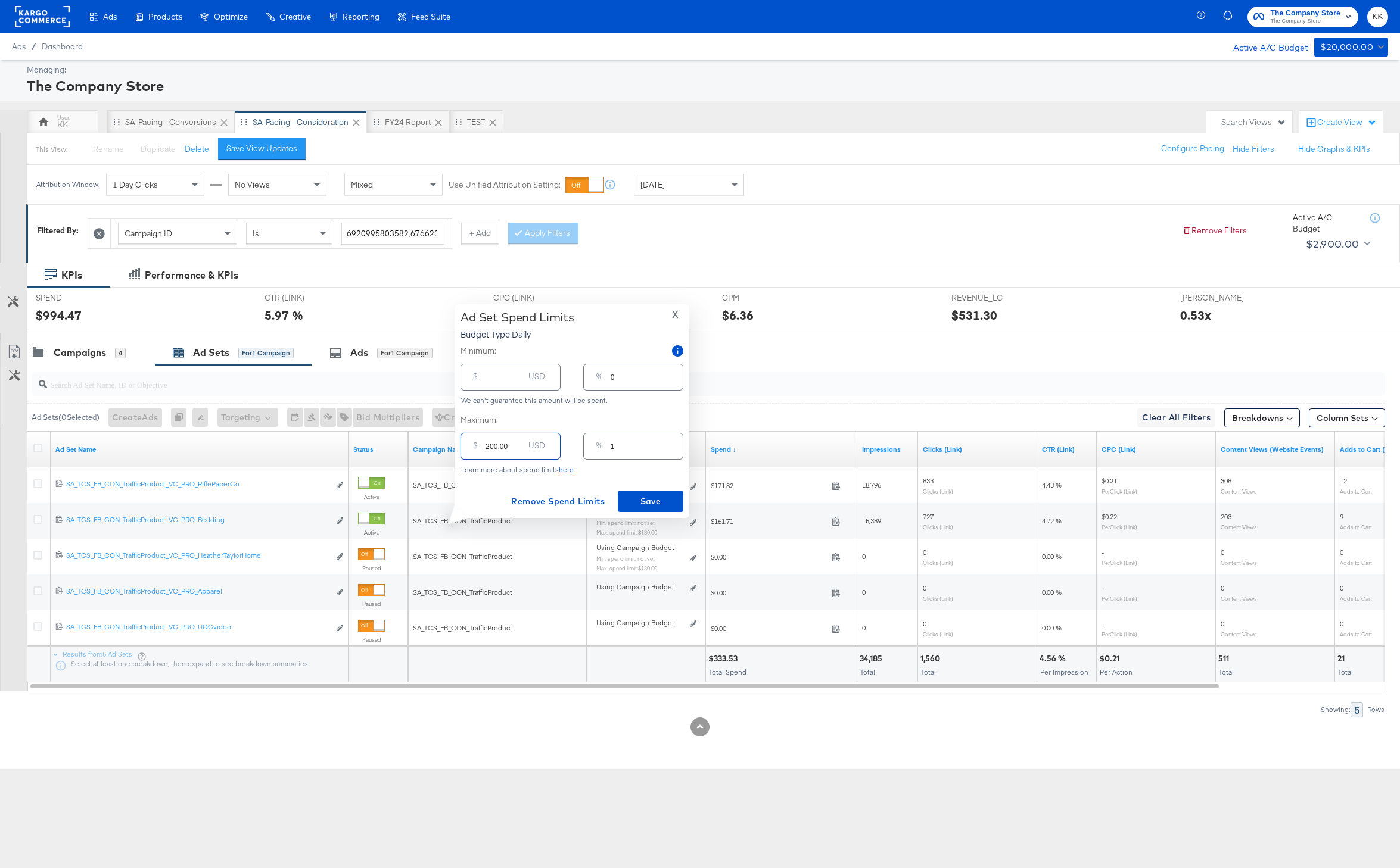
type input "11"
type input "200.00"
click at [638, 504] on span "Save" at bounding box center [650, 501] width 56 height 15
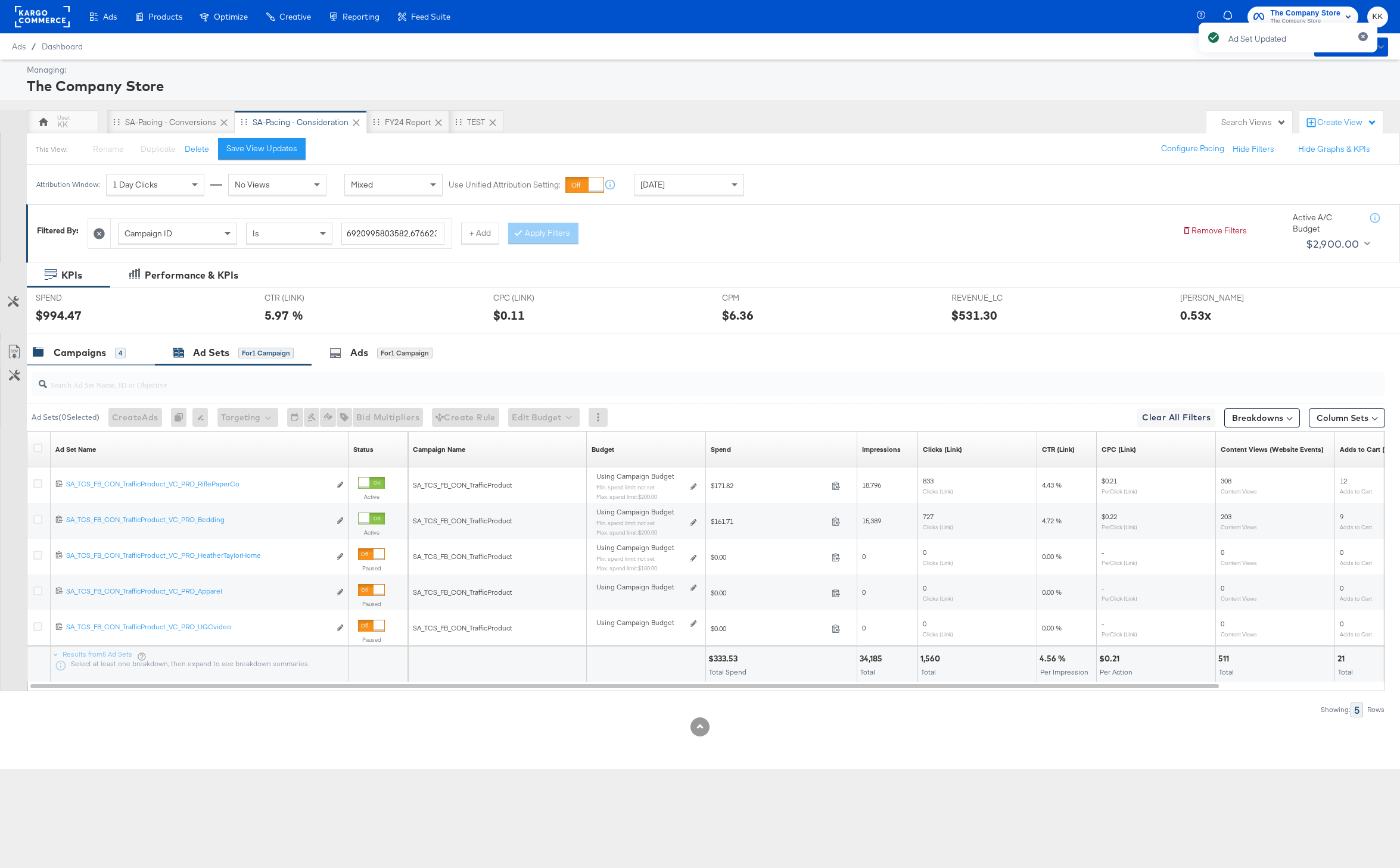
click at [74, 355] on div "Campaigns" at bounding box center [79, 353] width 53 height 14
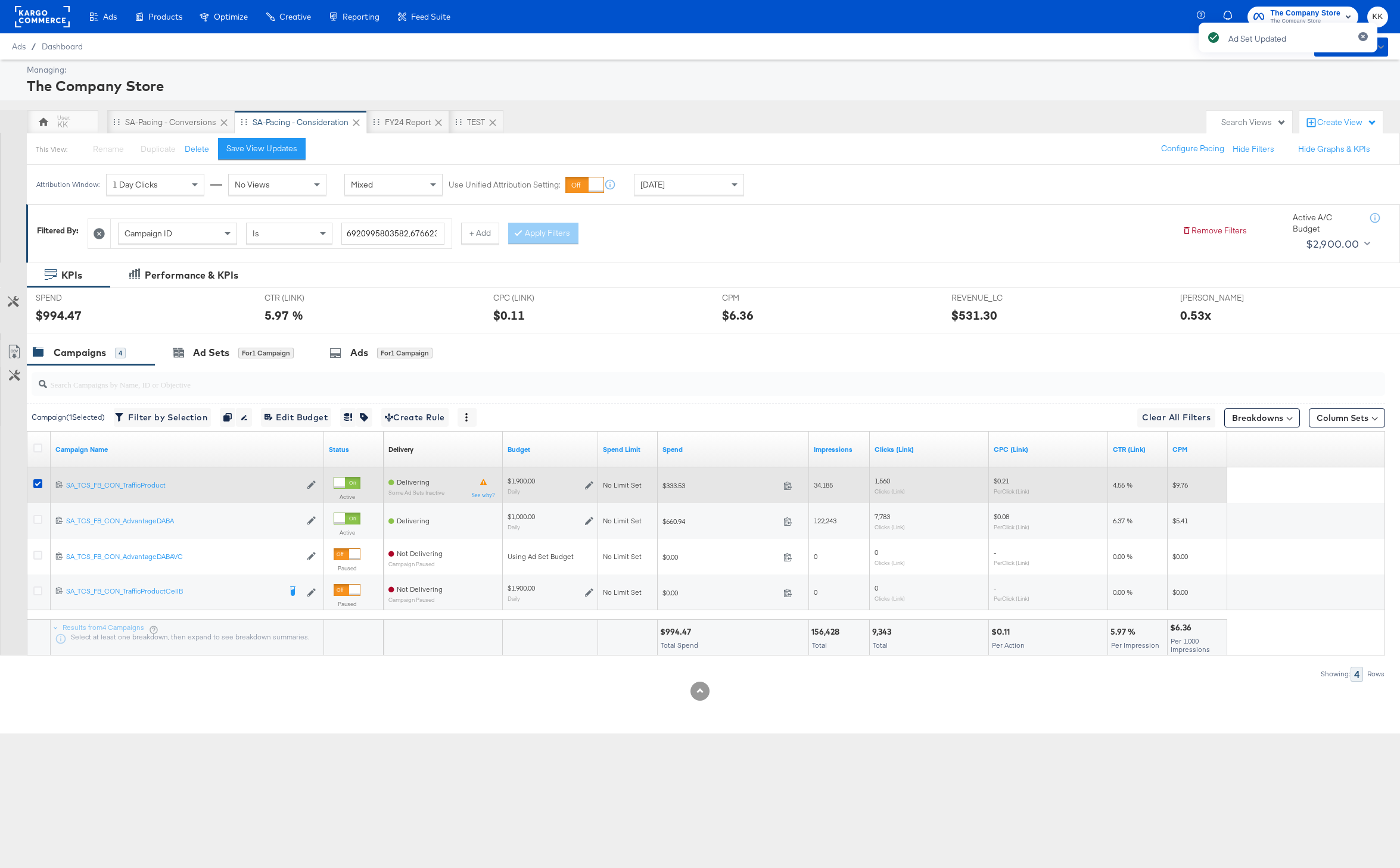
click at [41, 477] on div at bounding box center [39, 485] width 22 height 21
click at [40, 484] on icon at bounding box center [37, 483] width 9 height 9
click at [0, 0] on input "checkbox" at bounding box center [0, 0] width 0 height 0
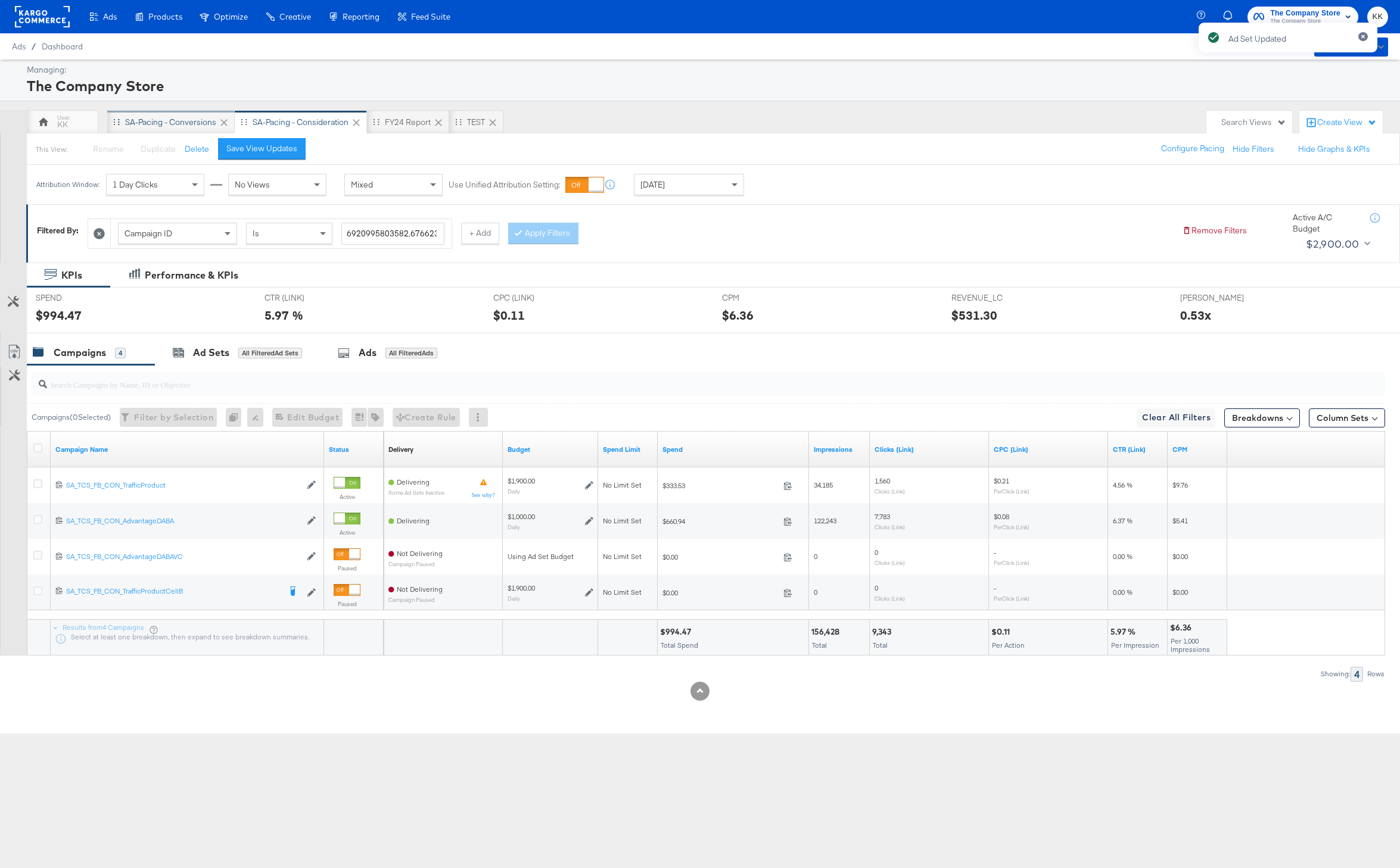
click at [168, 121] on div "SA-Pacing - Conversions" at bounding box center [171, 122] width 91 height 11
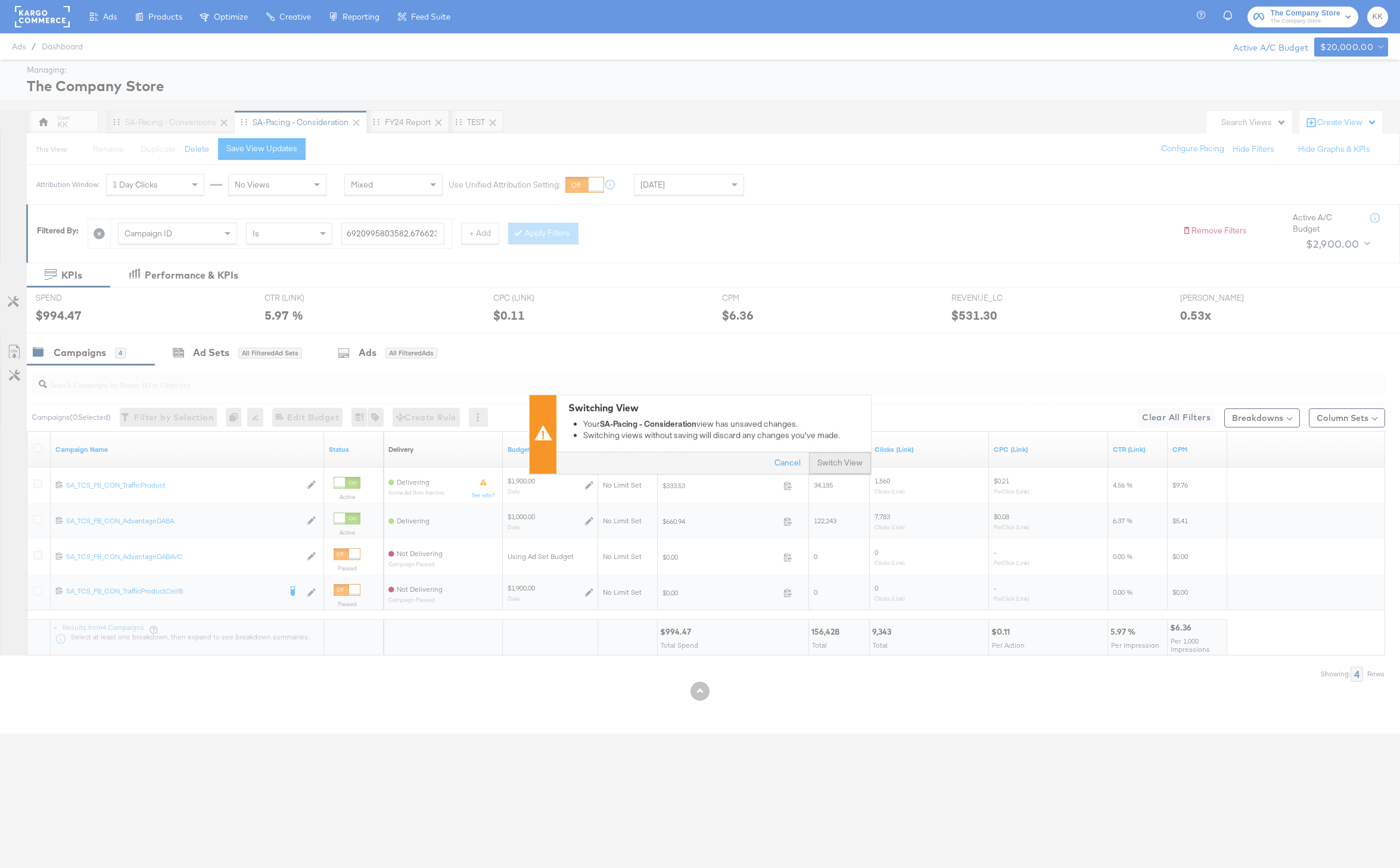
click at [848, 464] on button "Switch View" at bounding box center [840, 463] width 62 height 21
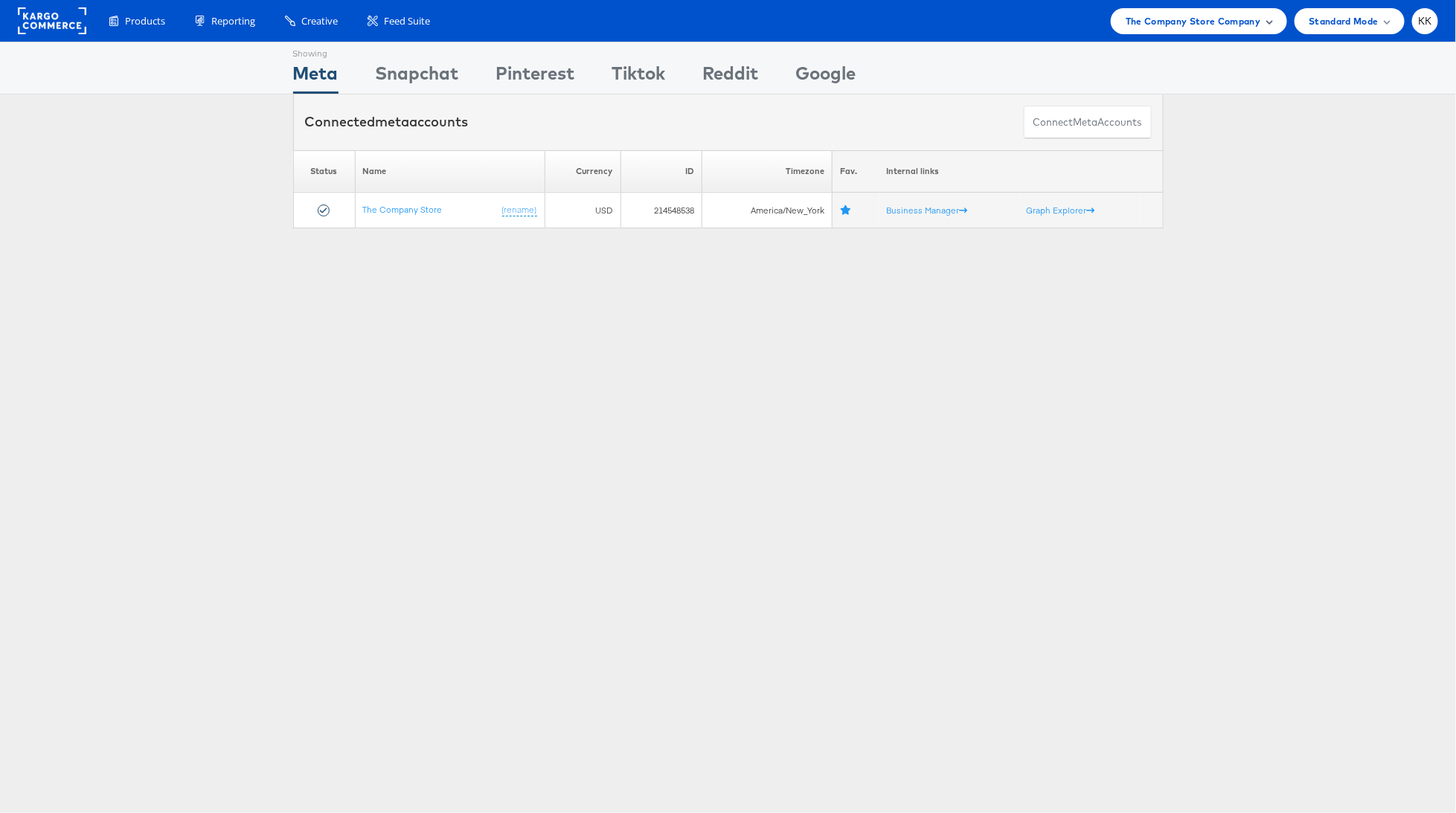
click at [1237, 32] on div "The Company Store Company" at bounding box center [1199, 21] width 177 height 26
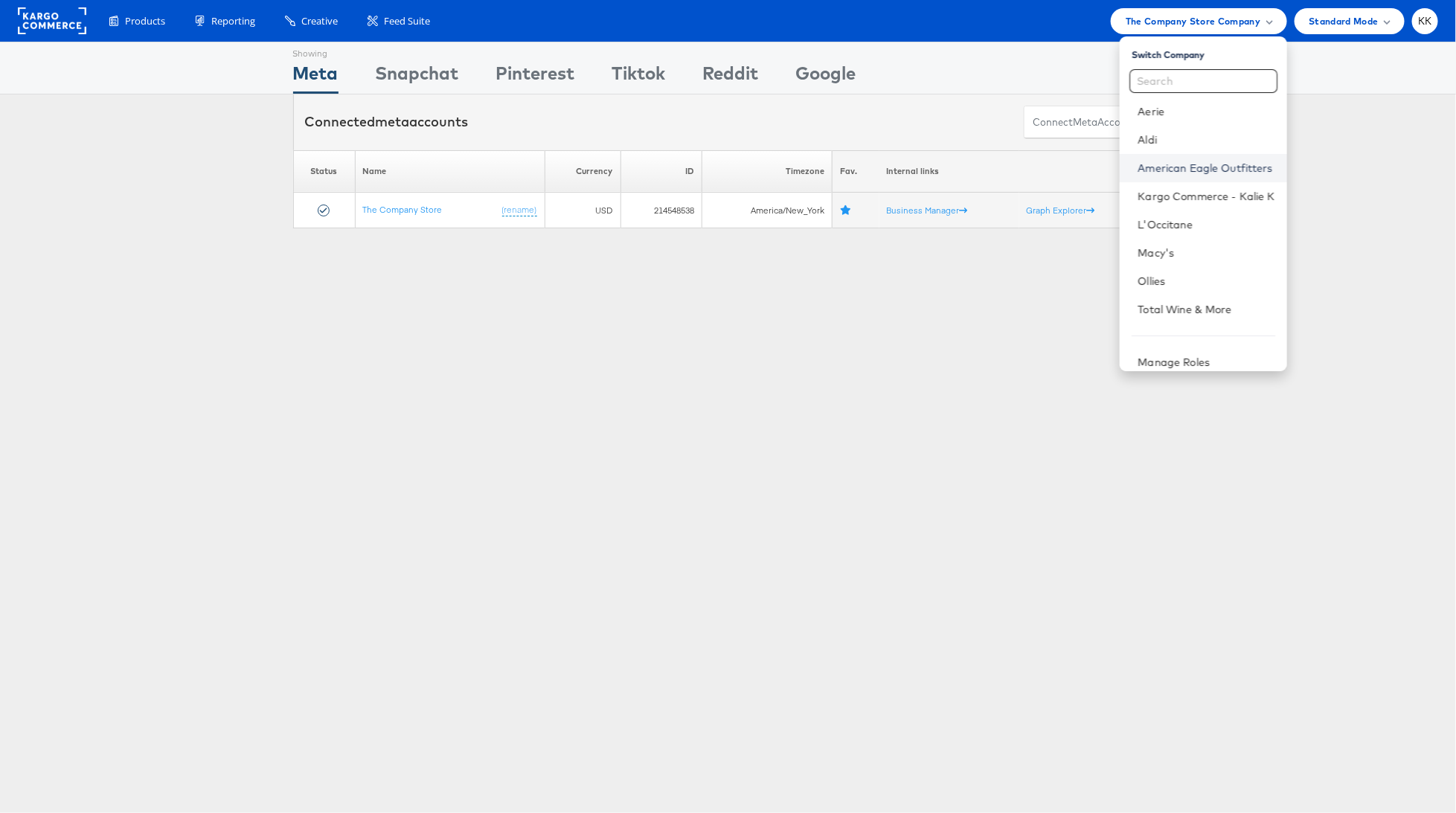
click at [1177, 166] on link "American Eagle Outfitters" at bounding box center [1206, 168] width 137 height 15
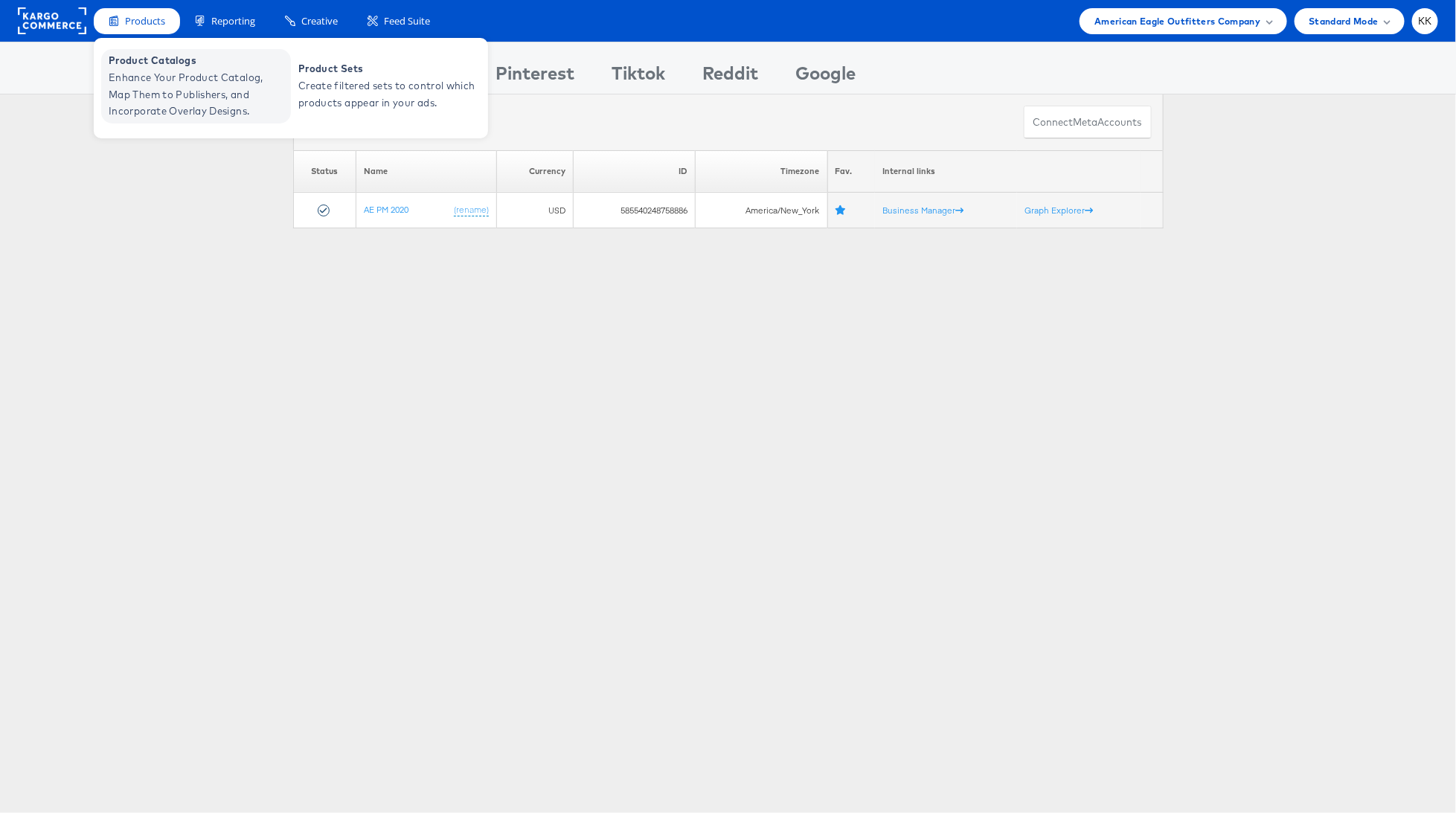
click at [139, 91] on span "Enhance Your Product Catalog, Map Them to Publishers, and Incorporate Overlay D…" at bounding box center [197, 94] width 178 height 51
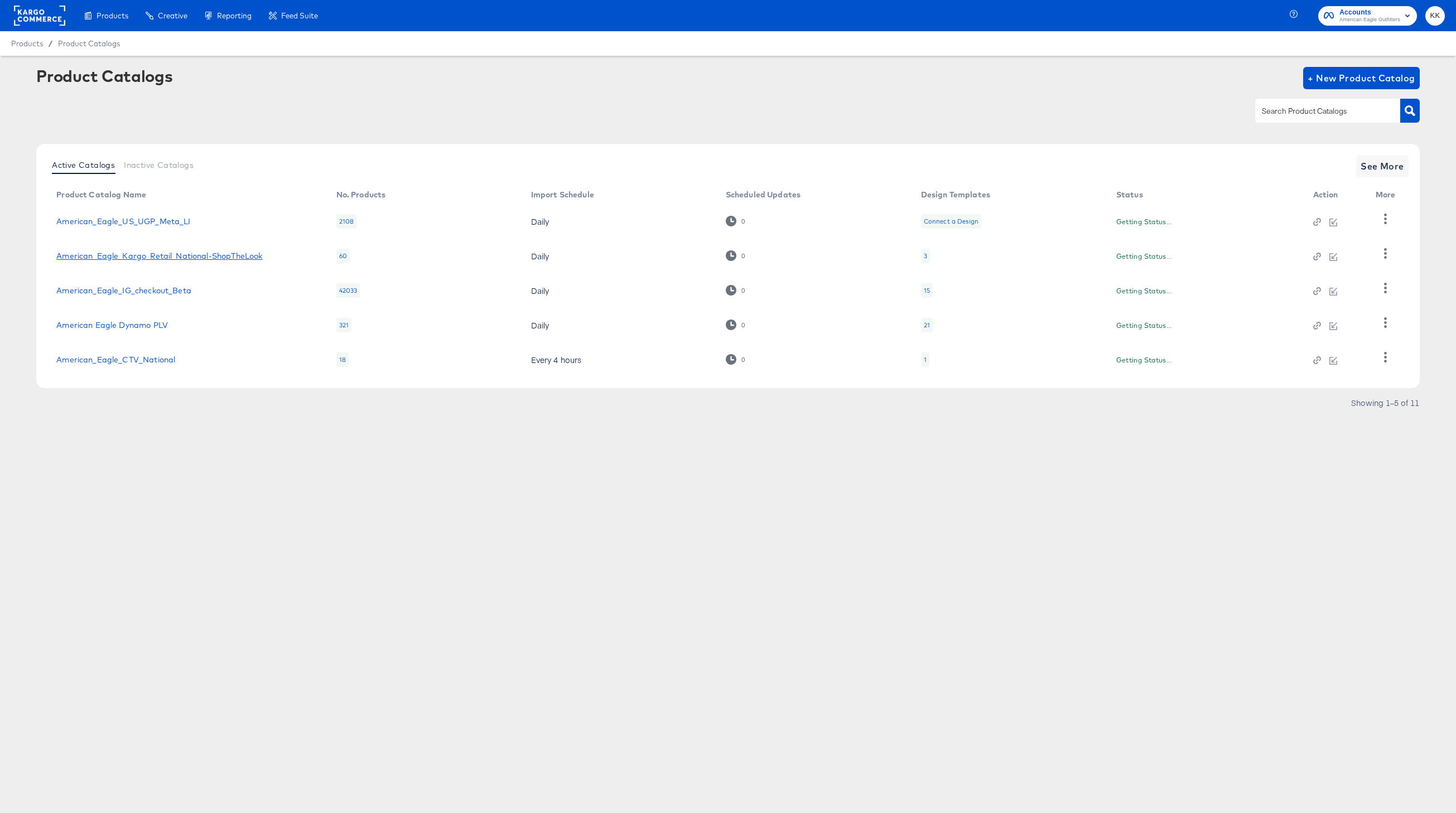
click at [127, 252] on link "American_Eagle_Kargo_Retail_National-ShopTheLook" at bounding box center [159, 256] width 206 height 9
click at [136, 287] on link "American_Eagle_IG_checkout_Beta" at bounding box center [124, 290] width 135 height 9
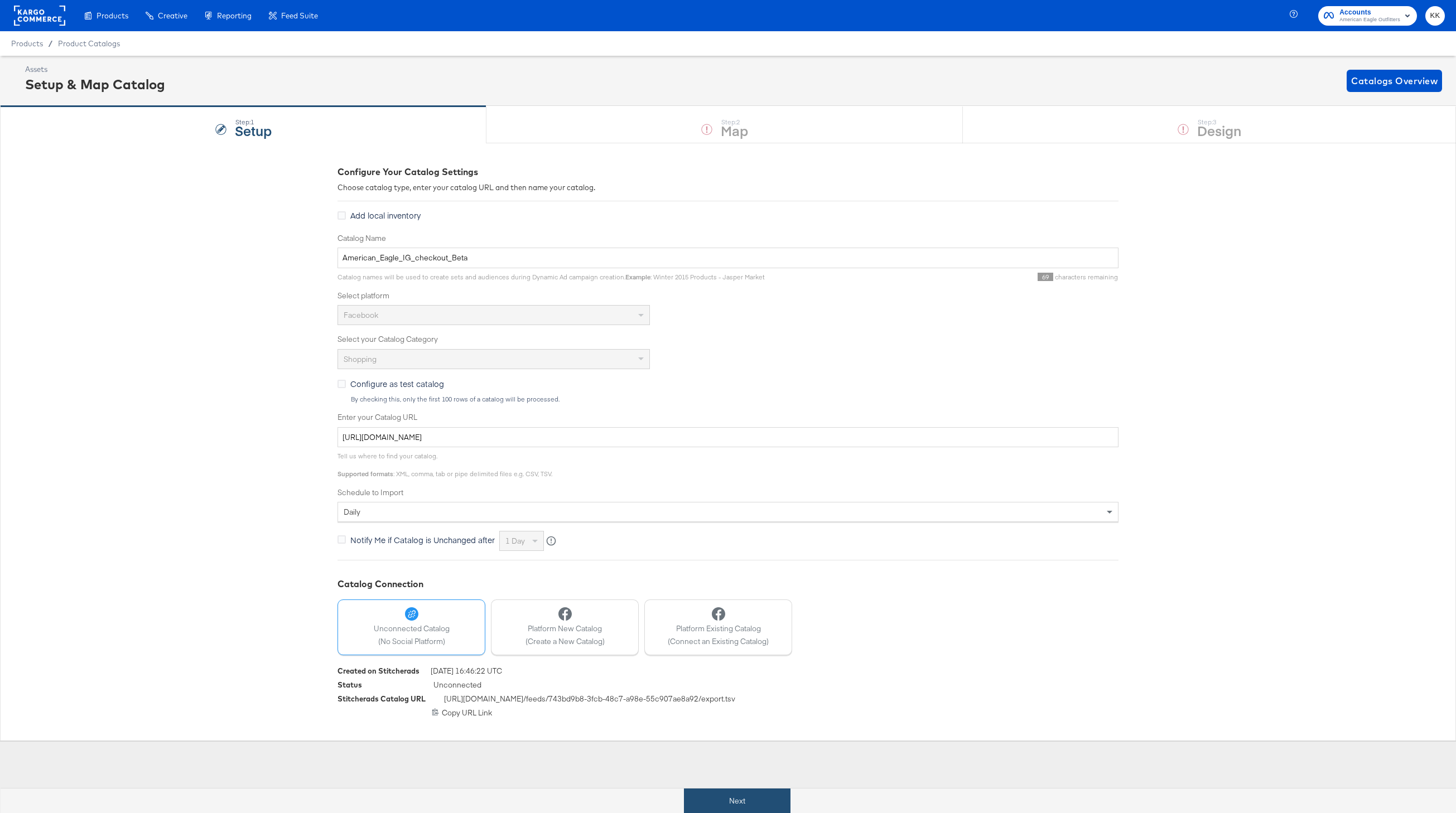
click at [716, 791] on button "Next" at bounding box center [737, 801] width 107 height 25
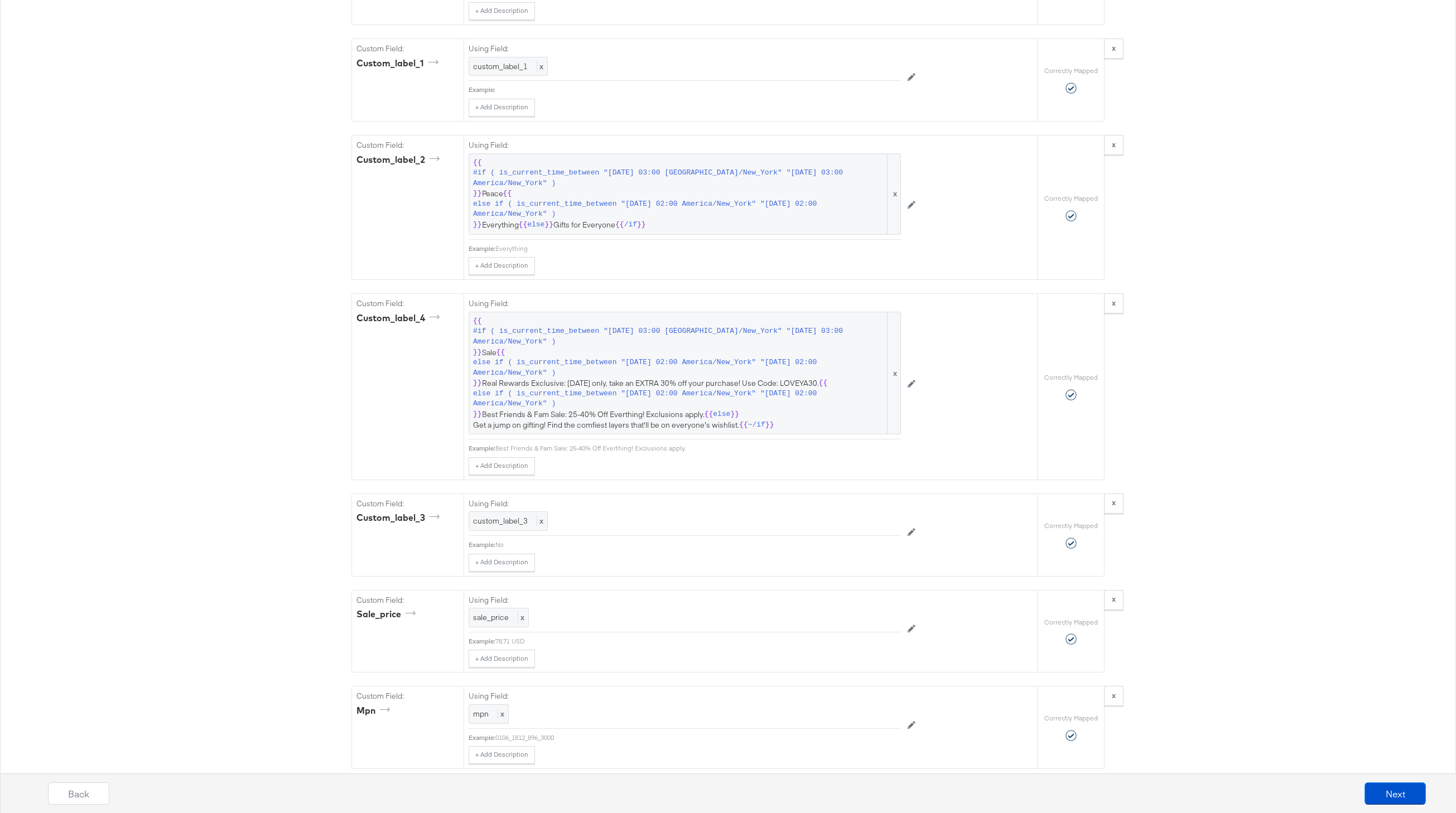
scroll to position [1565, 0]
click at [671, 384] on span "{{ #if ( is_current_time_between "2024-06-11 03:00 America/New_York" "2024-06-1…" at bounding box center [685, 378] width 423 height 114
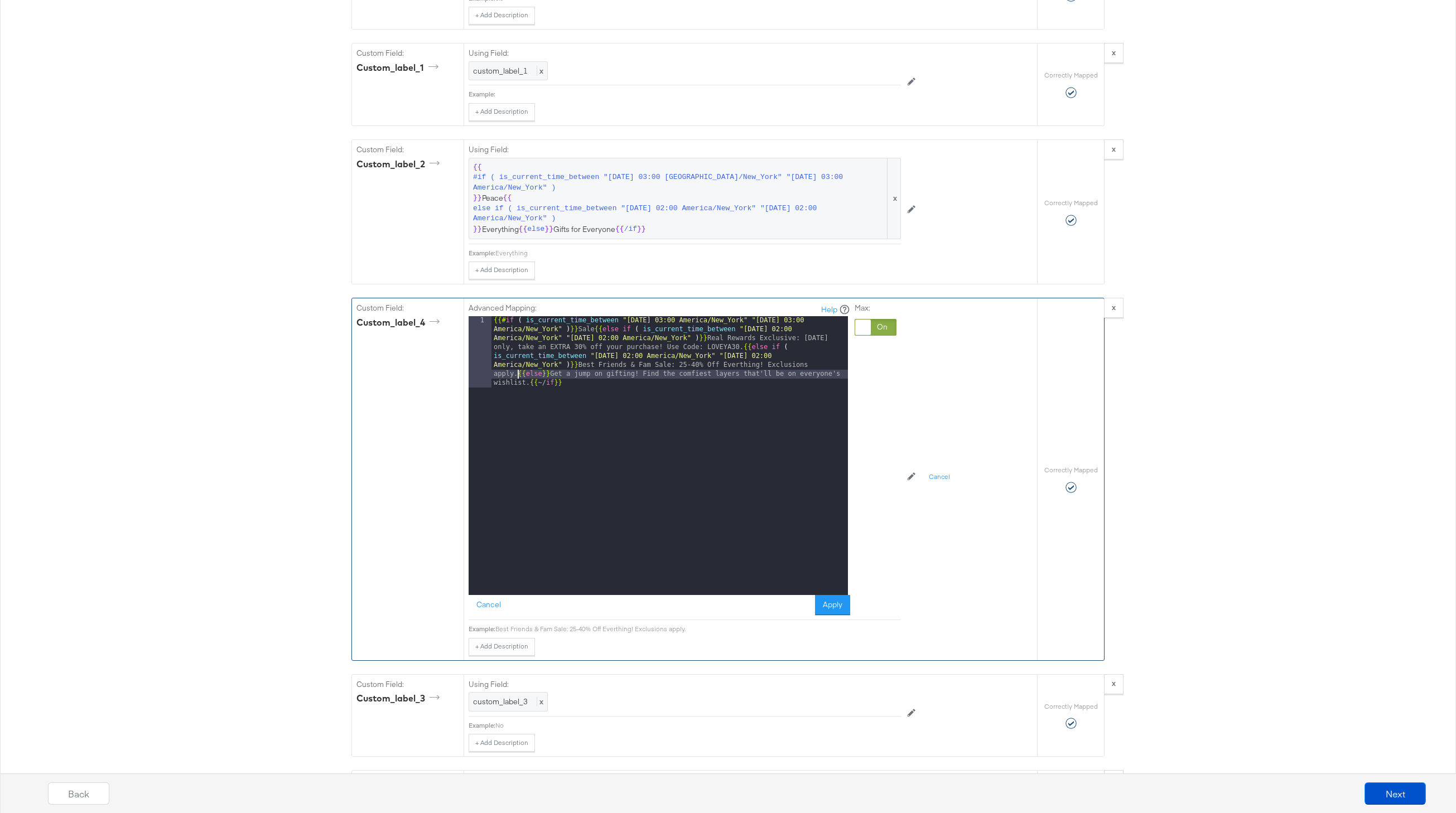
drag, startPoint x: 517, startPoint y: 375, endPoint x: 535, endPoint y: 428, distance: 56.0
click at [517, 379] on div "{{# if ( is_current_time_between "2024-06-11 03:00 America/New_York" "2024-06-1…" at bounding box center [670, 526] width 357 height 421
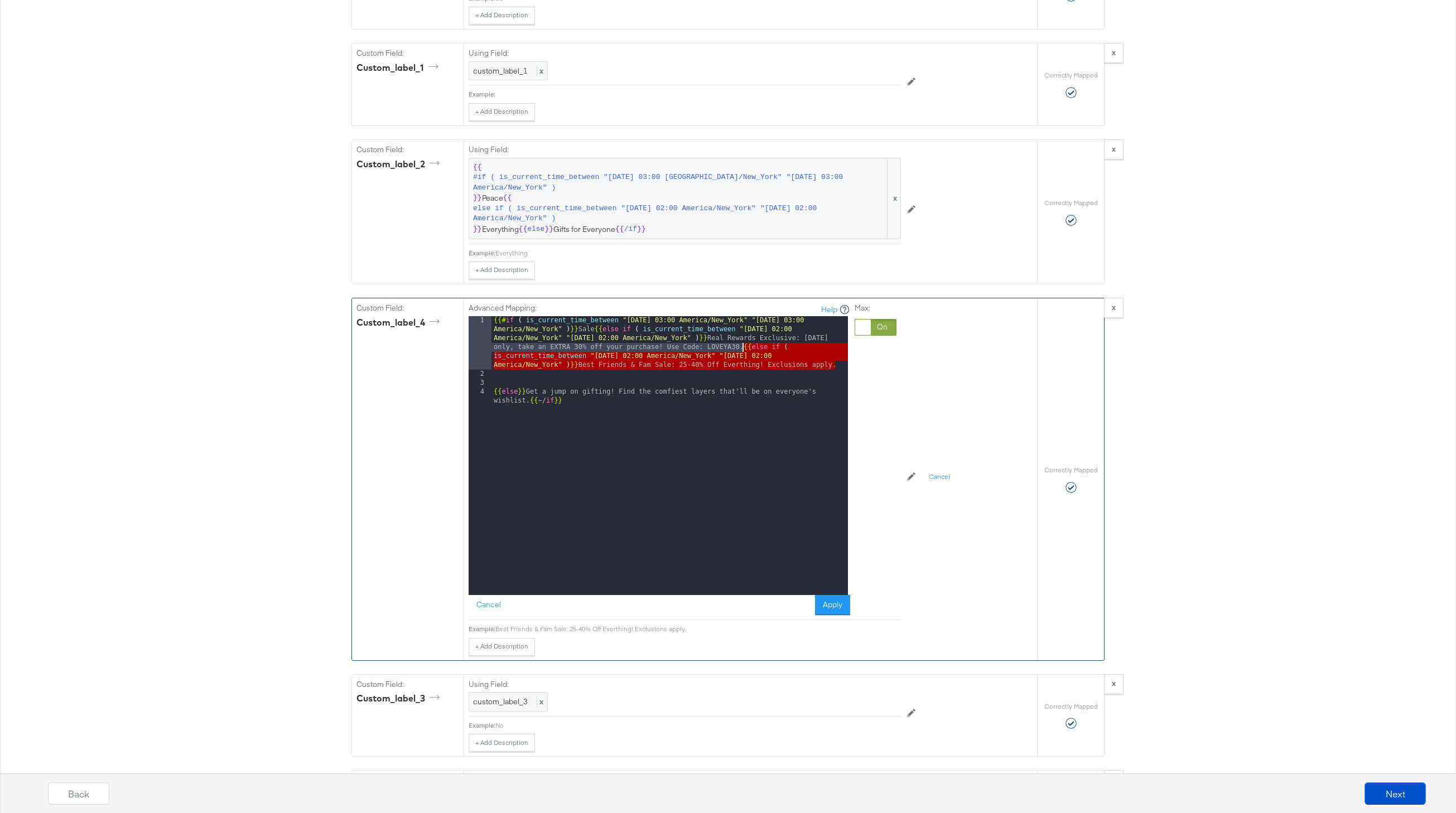
drag, startPoint x: 841, startPoint y: 367, endPoint x: 743, endPoint y: 348, distance: 99.8
click at [743, 348] on div "{{# if ( is_current_time_between "2024-06-11 03:00 America/New_York" "2024-06-1…" at bounding box center [670, 491] width 357 height 350
click at [700, 372] on div "{{# if ( is_current_time_between "2024-06-11 03:00 America/New_York" "2024-06-1…" at bounding box center [670, 491] width 357 height 350
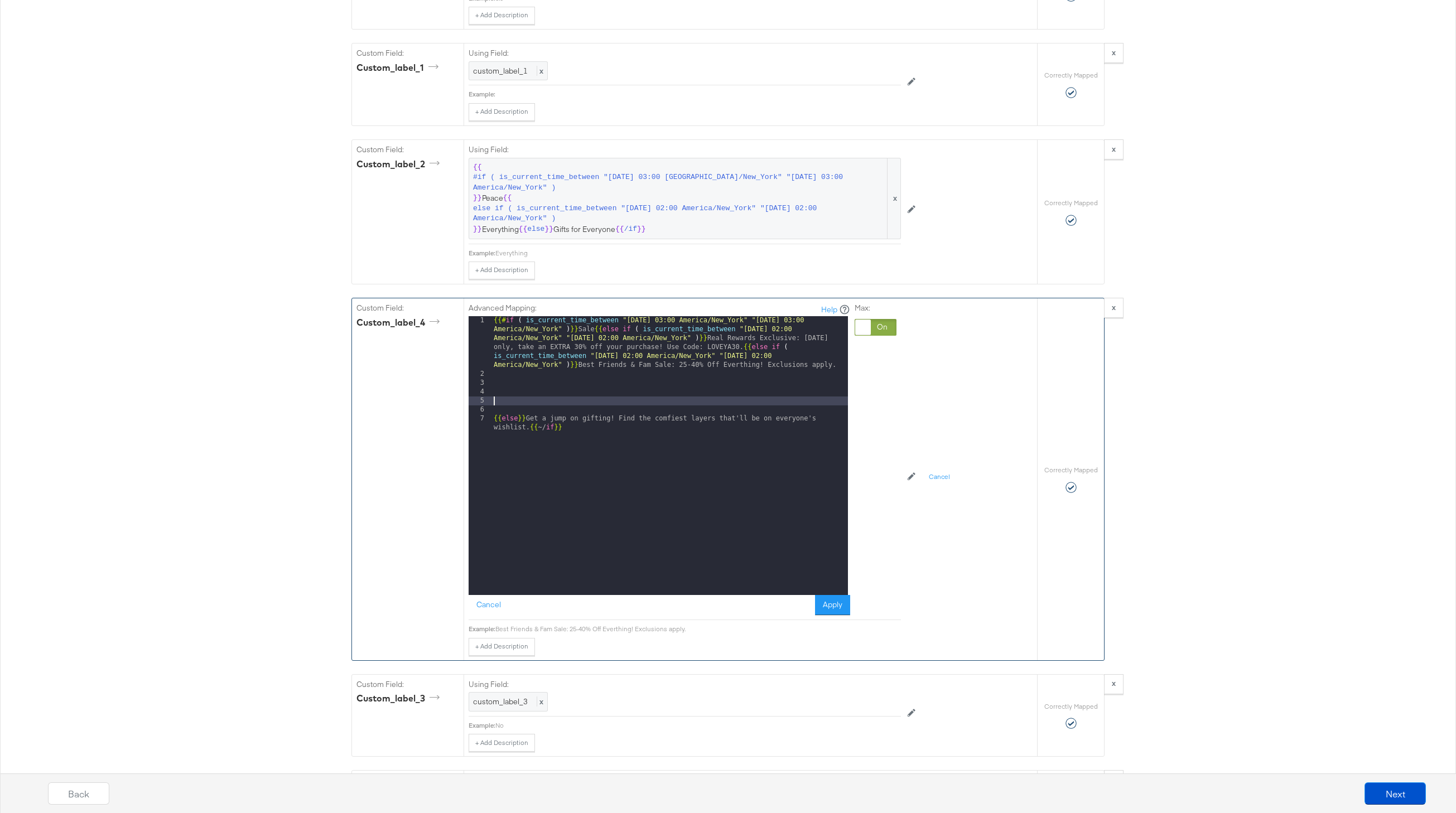
paste textarea
click at [680, 401] on div "{{# if ( is_current_time_between "2024-06-11 03:00 America/New_York" "2024-06-1…" at bounding box center [670, 491] width 357 height 350
click at [827, 401] on div "{{# if ( is_current_time_between "2024-06-11 03:00 America/New_York" "2024-06-1…" at bounding box center [670, 491] width 357 height 350
drag, startPoint x: 836, startPoint y: 407, endPoint x: 670, endPoint y: 407, distance: 166.0
click at [670, 407] on div "{{# if ( is_current_time_between "2024-06-11 03:00 America/New_York" "2024-06-1…" at bounding box center [670, 491] width 357 height 350
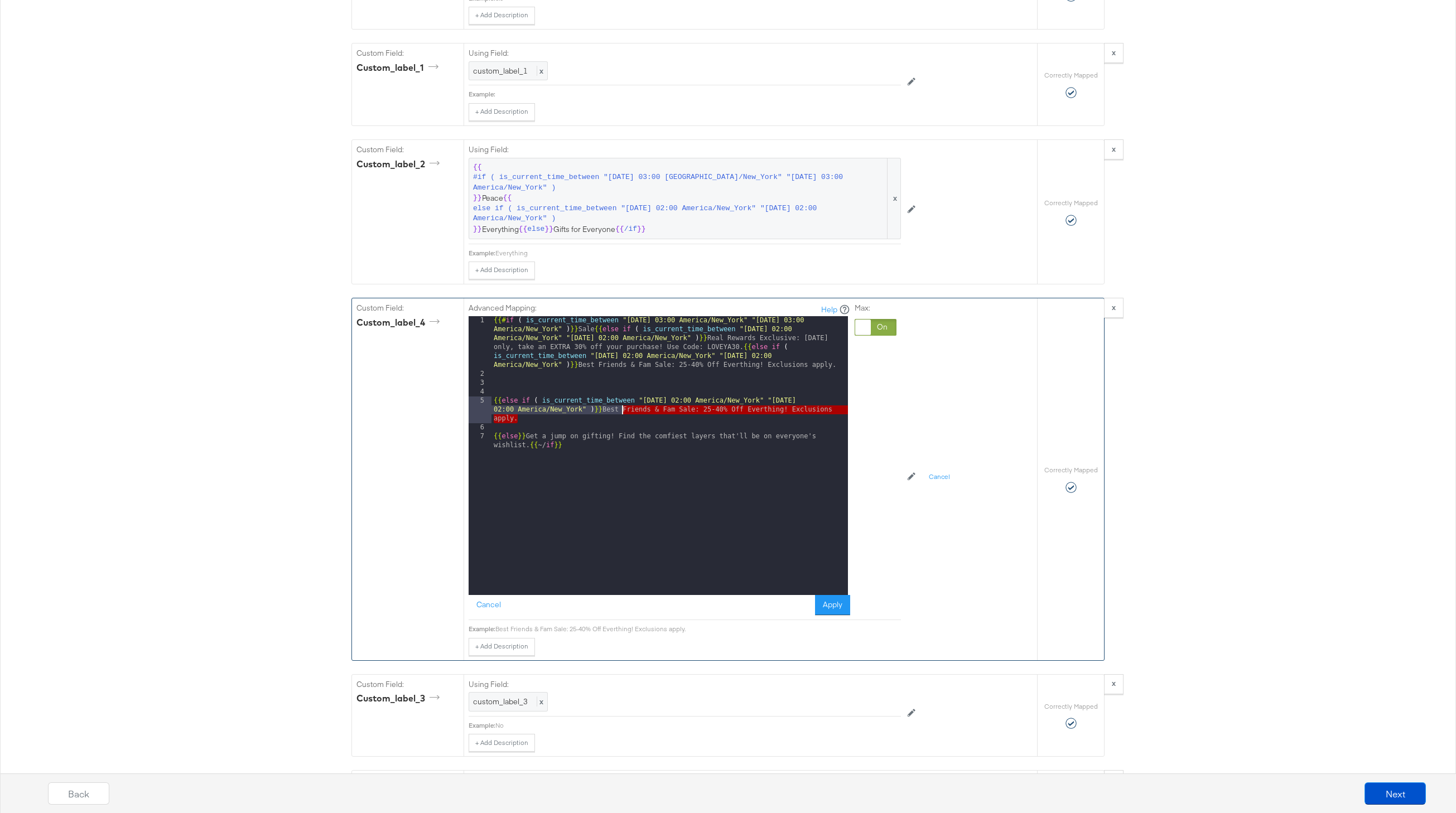
drag, startPoint x: 623, startPoint y: 420, endPoint x: 624, endPoint y: 412, distance: 8.1
click at [624, 412] on div "{{# if ( is_current_time_between "2024-06-11 03:00 America/New_York" "2024-06-1…" at bounding box center [670, 491] width 357 height 350
click at [630, 413] on div "{{# if ( is_current_time_between "2024-06-11 03:00 America/New_York" "2024-06-1…" at bounding box center [671, 491] width 352 height 350
click at [498, 402] on div "{{# if ( is_current_time_between "2024-06-11 03:00 America/New_York" "2024-06-1…" at bounding box center [671, 491] width 352 height 350
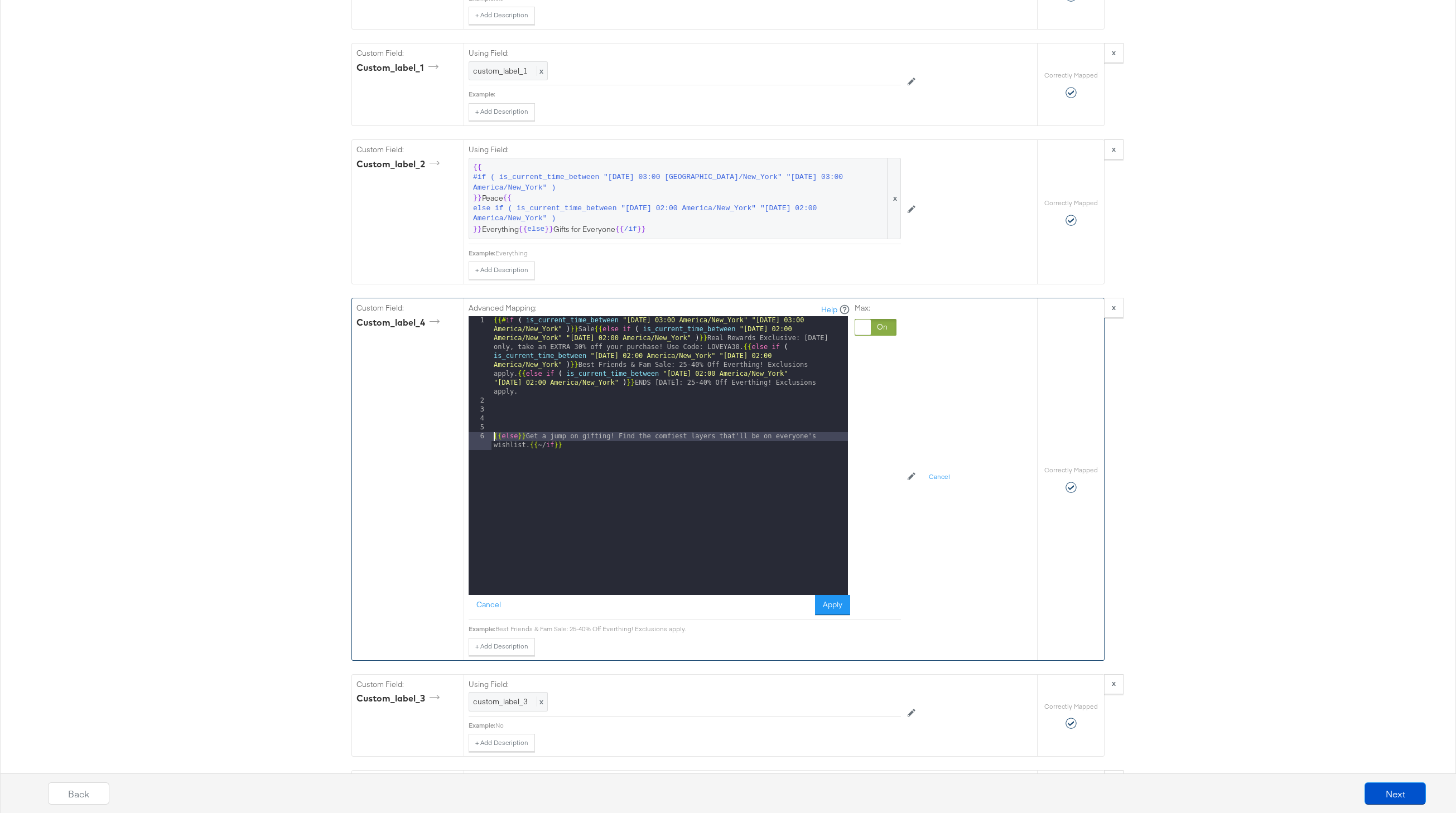
click at [494, 438] on div "{{# if ( is_current_time_between "2024-06-11 03:00 America/New_York" "2024-06-1…" at bounding box center [670, 505] width 357 height 377
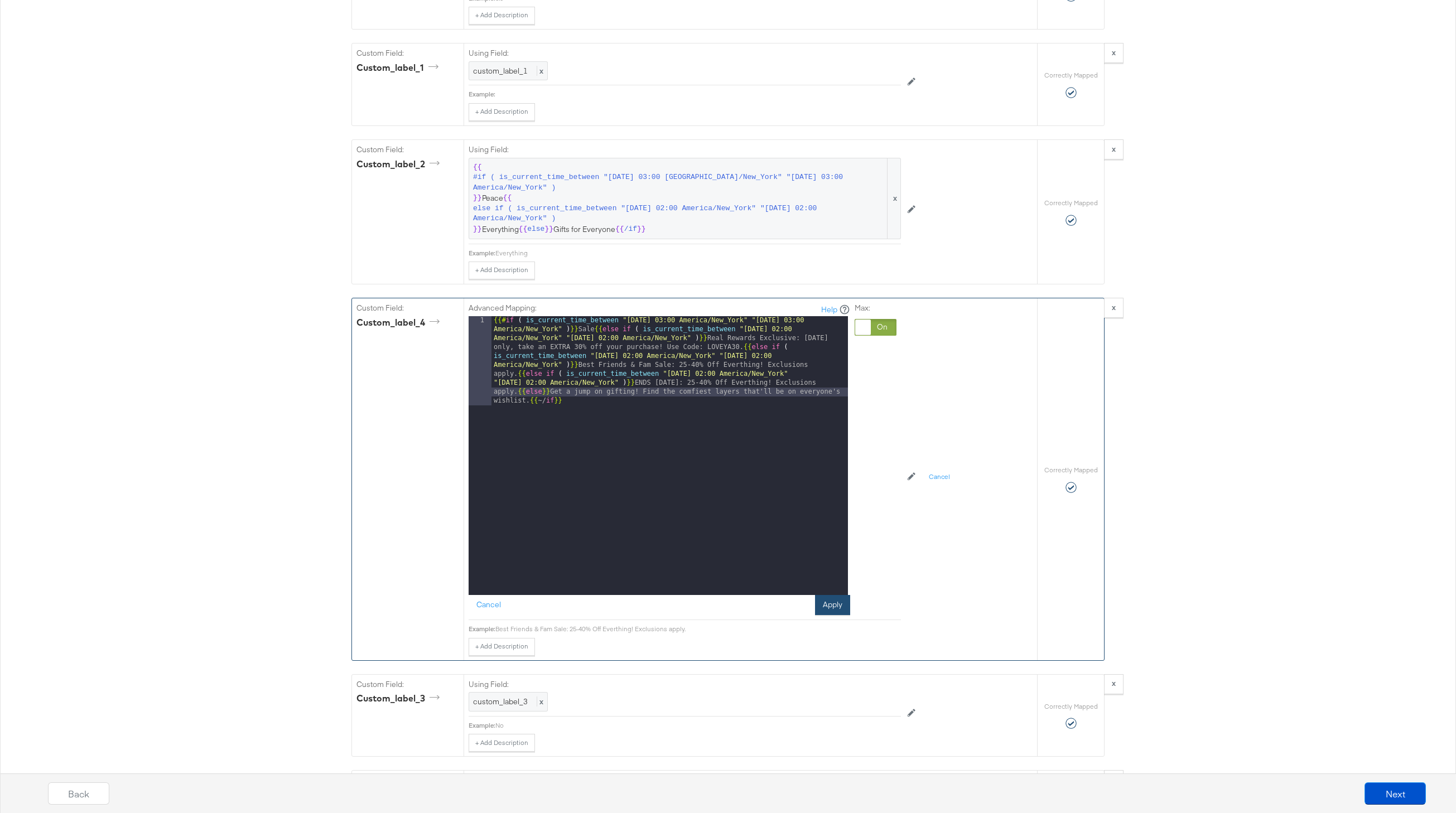
click at [836, 608] on button "Apply" at bounding box center [833, 605] width 35 height 20
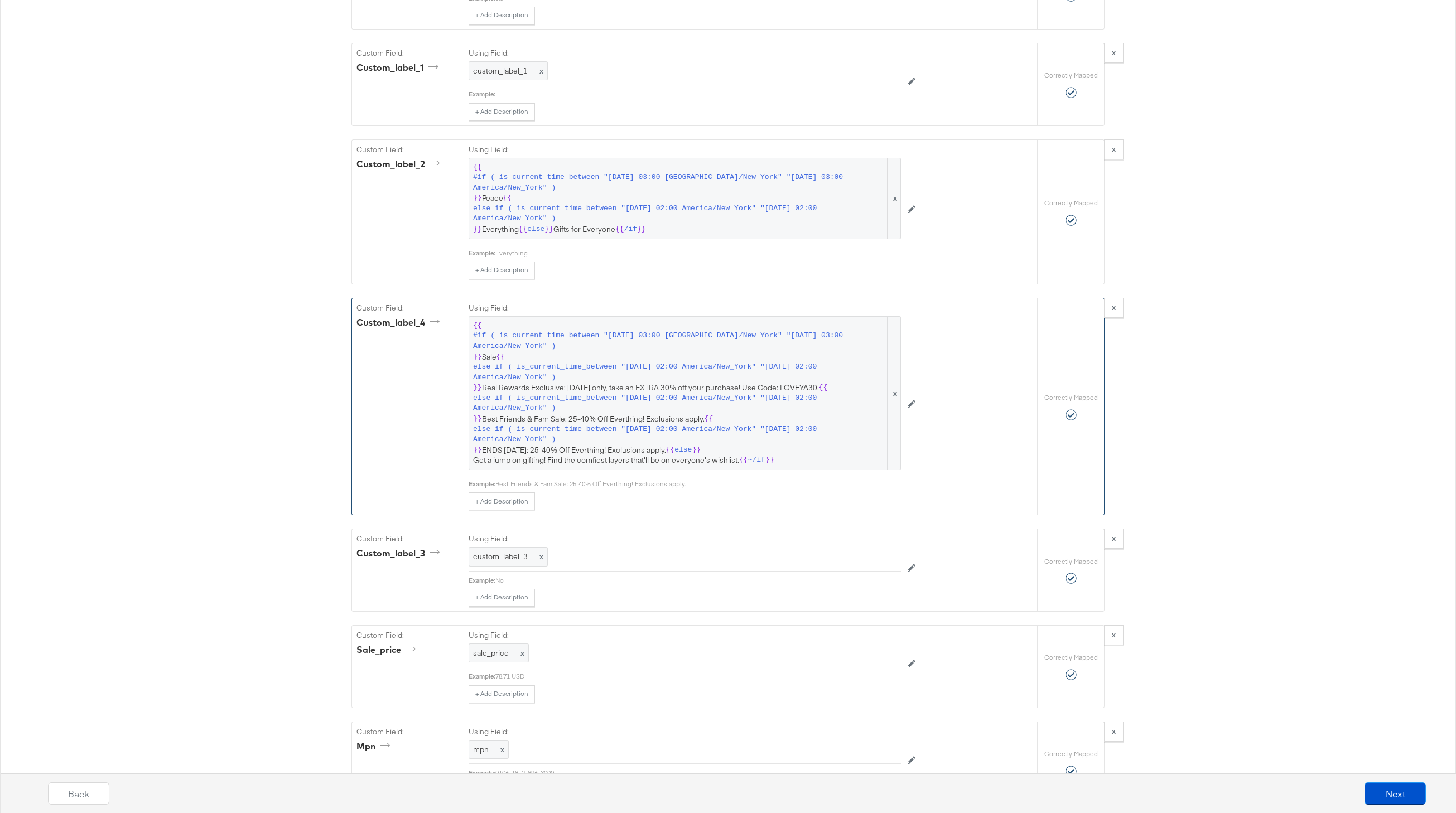
click at [1385, 781] on div "Back Next" at bounding box center [736, 797] width 1467 height 42
click at [1397, 789] on button "Next" at bounding box center [1395, 794] width 61 height 22
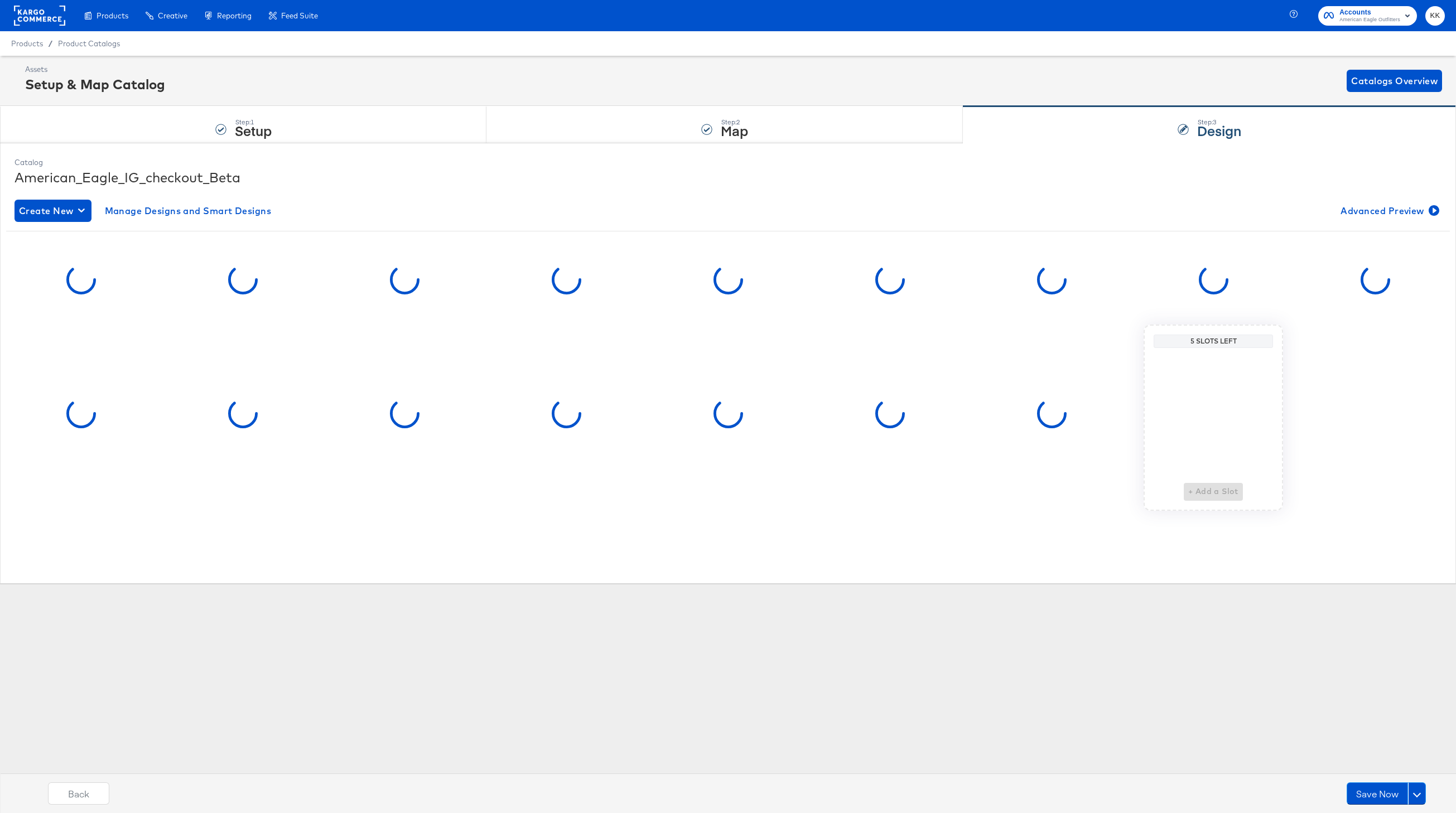
scroll to position [0, 0]
click at [1422, 792] on button at bounding box center [1417, 794] width 18 height 22
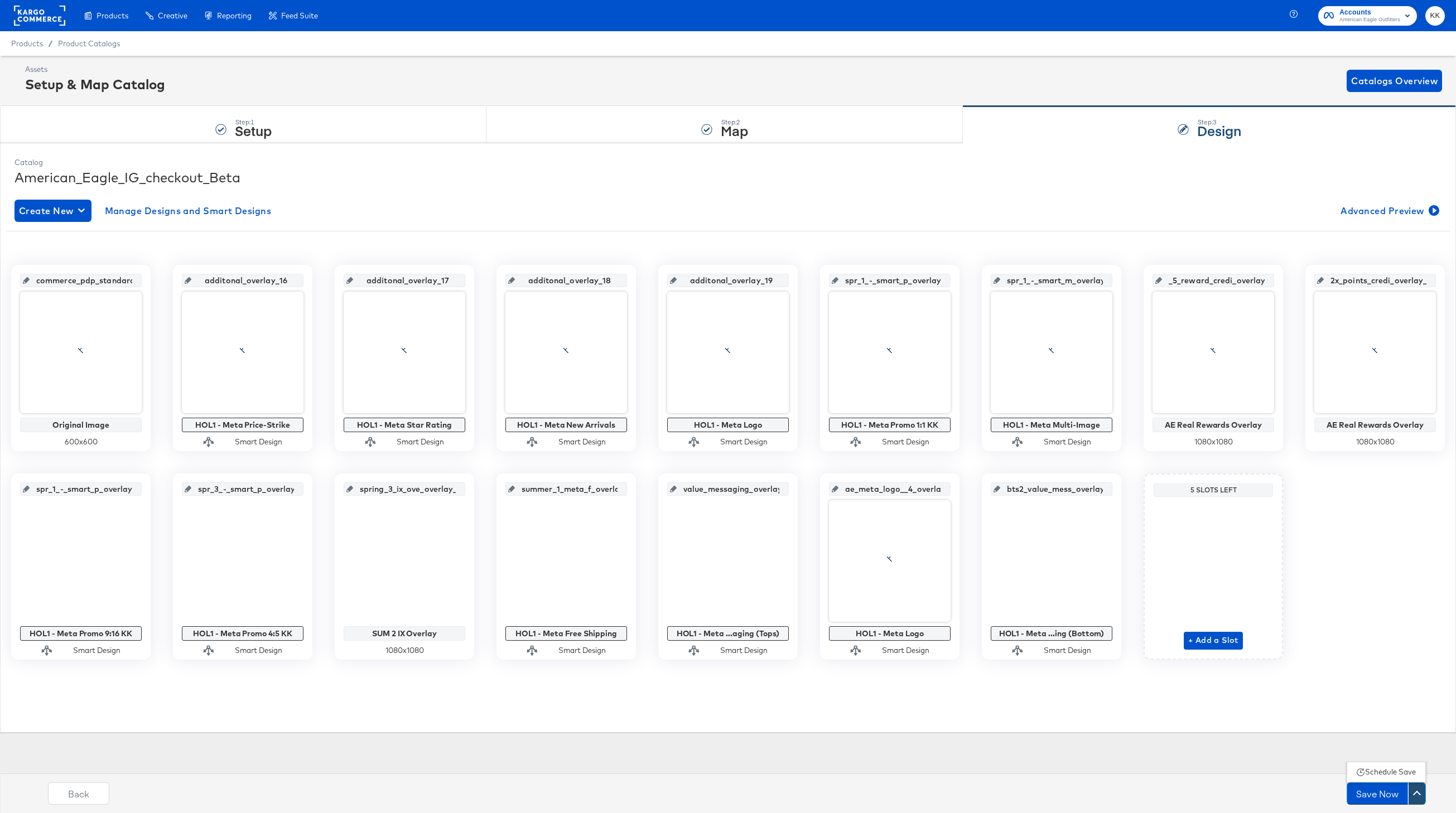
click at [1397, 771] on div "Schedule Save" at bounding box center [1390, 772] width 51 height 11
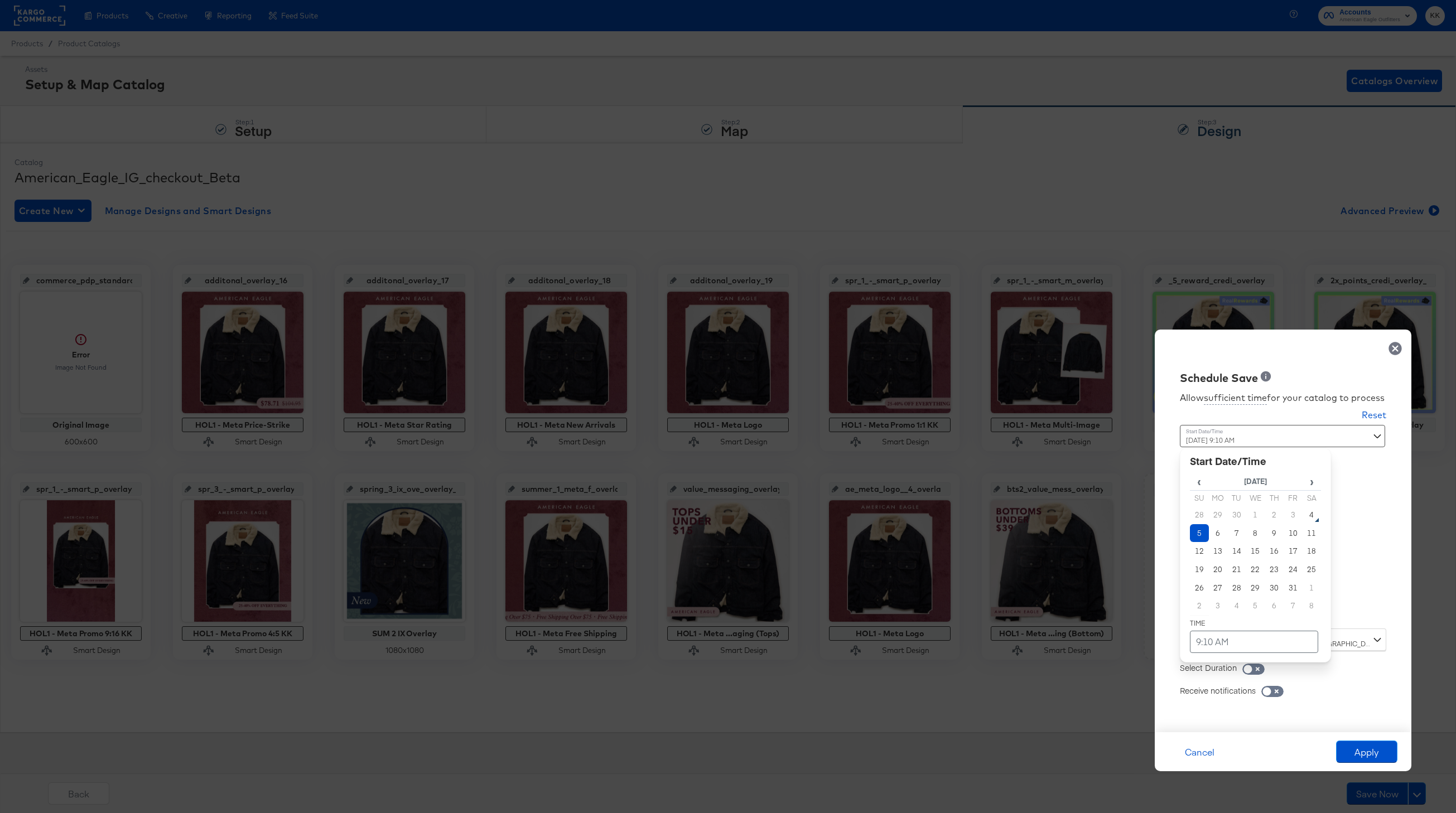
click at [1218, 608] on div "October 5th 2025 9:10 AM ‹ October 2025 › Su Mo Tu We Th Fr Sa 28 29 30 1 2 3 4…" at bounding box center [1255, 523] width 151 height 195
click at [1197, 535] on td "5" at bounding box center [1199, 533] width 19 height 18
click at [1255, 638] on td "9:10 AM" at bounding box center [1254, 642] width 128 height 22
click at [1234, 566] on span "▼" at bounding box center [1232, 558] width 22 height 22
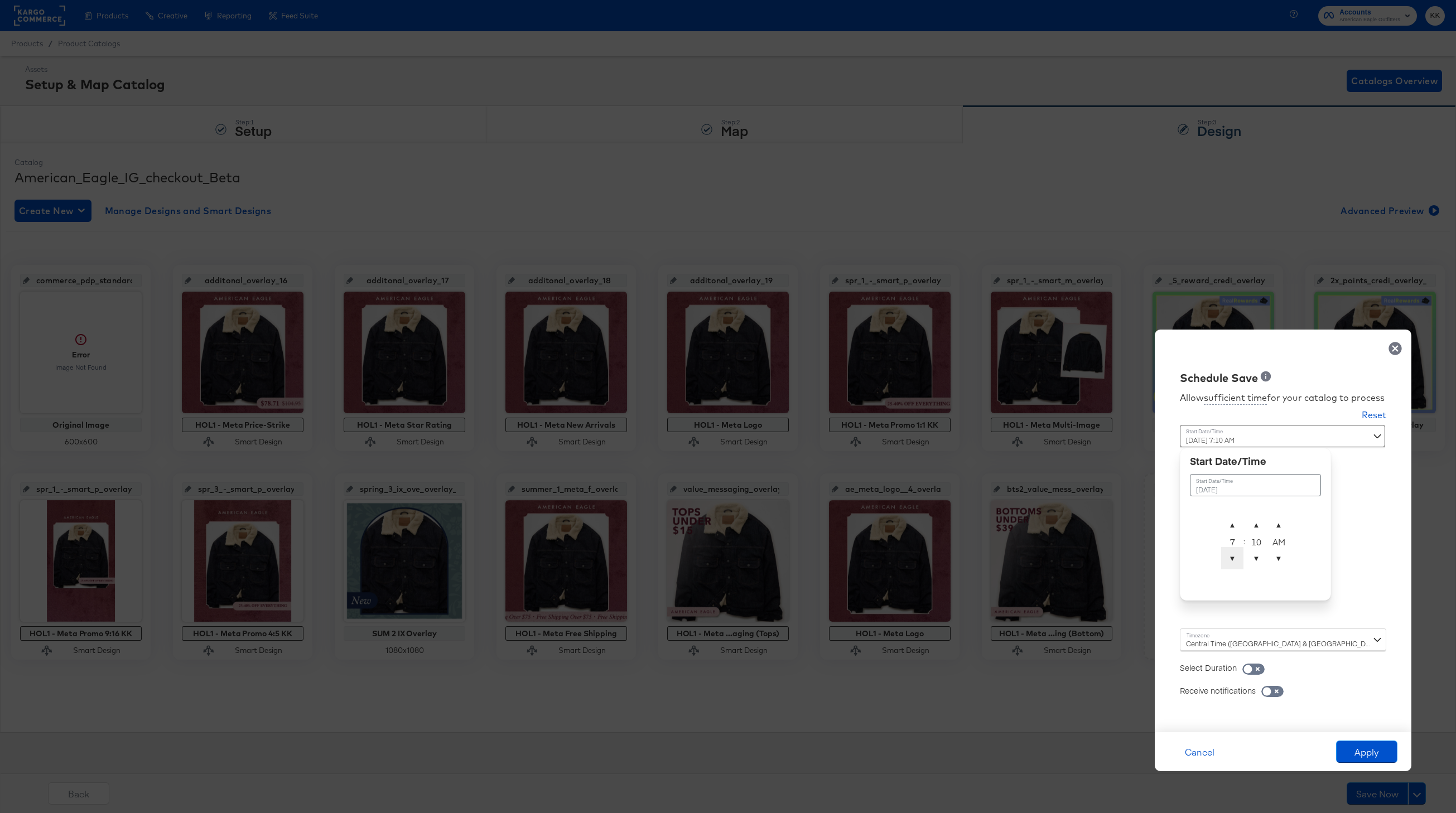
click at [1234, 566] on span "▼" at bounding box center [1232, 558] width 22 height 22
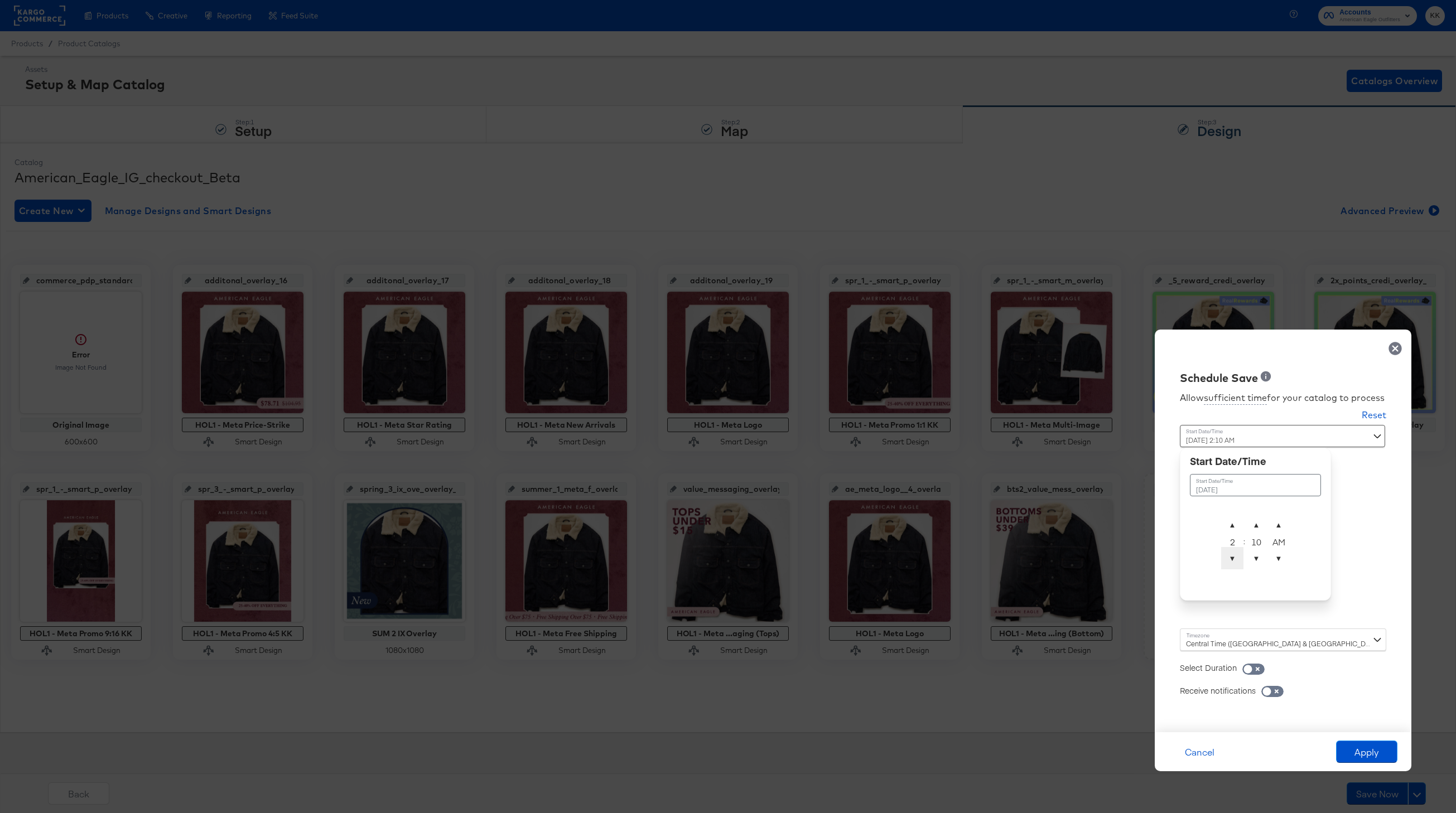
click at [1234, 566] on span "▼" at bounding box center [1232, 558] width 22 height 22
click at [1236, 510] on table "October 5th 2025 ▲ 1 ▼ : ▲ 10 ▼ ▲ AM ▼" at bounding box center [1255, 520] width 131 height 104
click at [1236, 518] on span "▲" at bounding box center [1232, 525] width 22 height 22
click at [1259, 559] on span "▼" at bounding box center [1257, 558] width 22 height 22
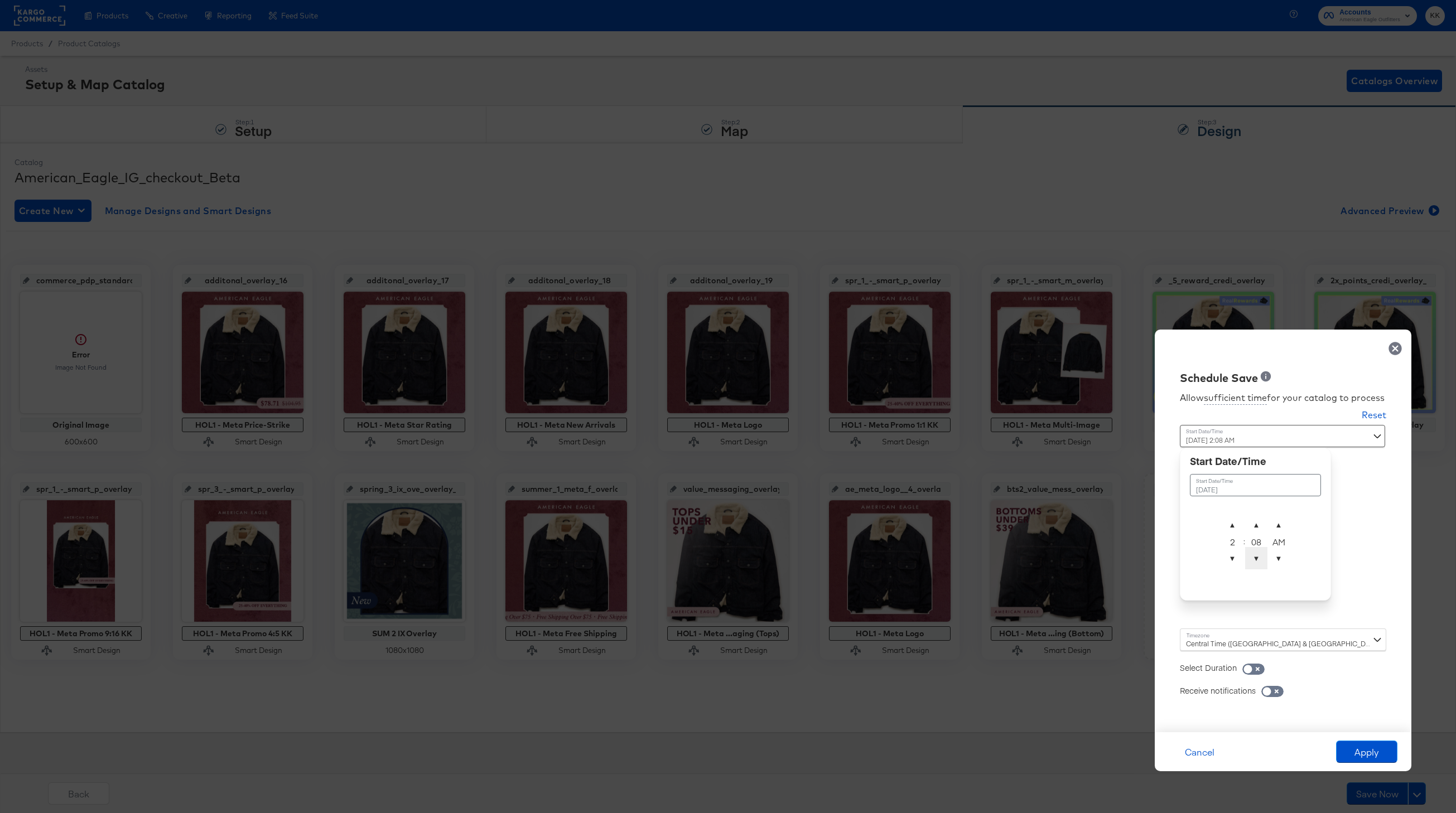
click at [1259, 559] on span "▼" at bounding box center [1257, 558] width 22 height 22
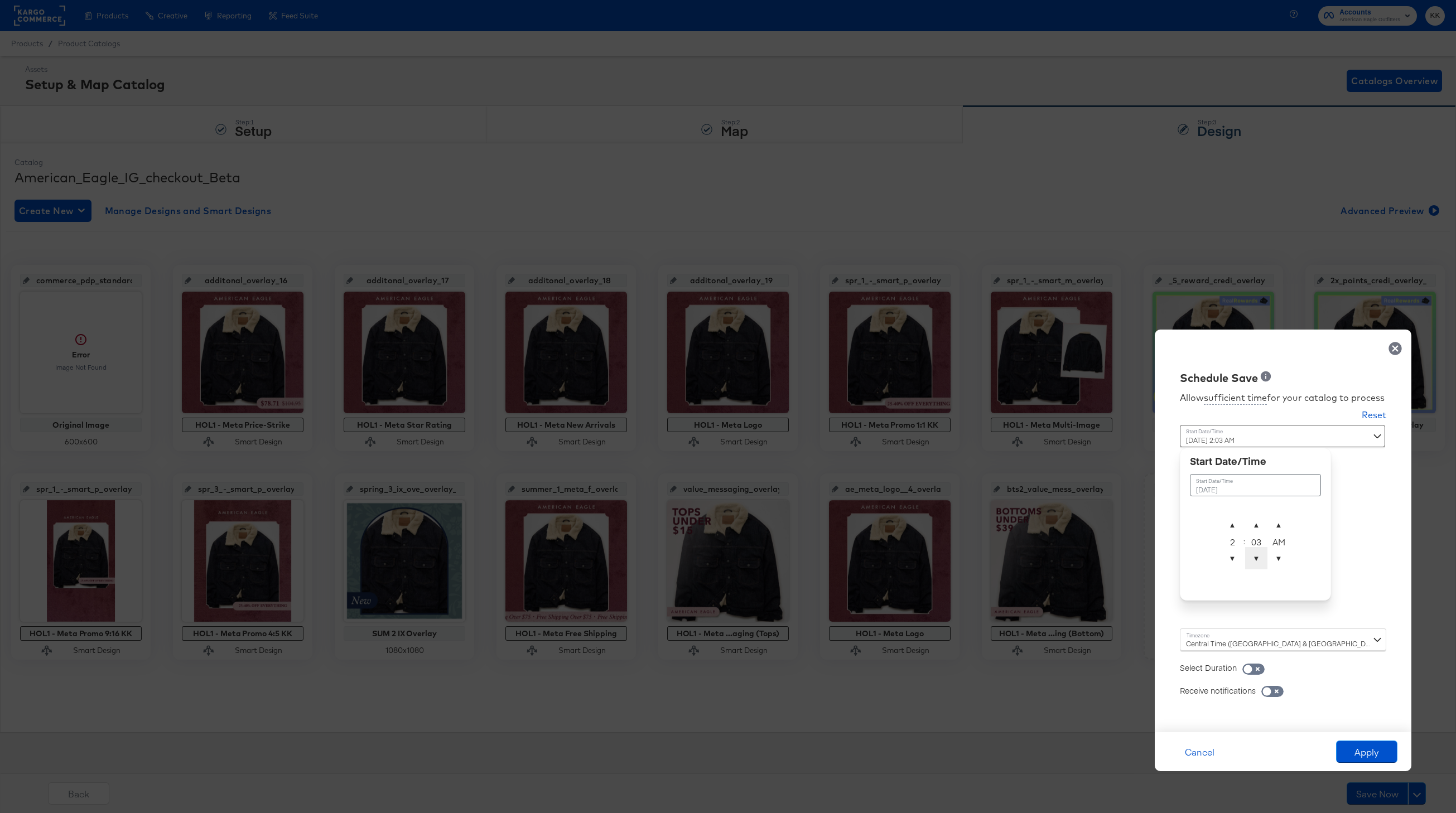
click at [1261, 561] on span "▼" at bounding box center [1257, 558] width 22 height 22
click at [1260, 556] on span "▼" at bounding box center [1257, 558] width 22 height 22
type input "October 5th 2025 2:00 AM"
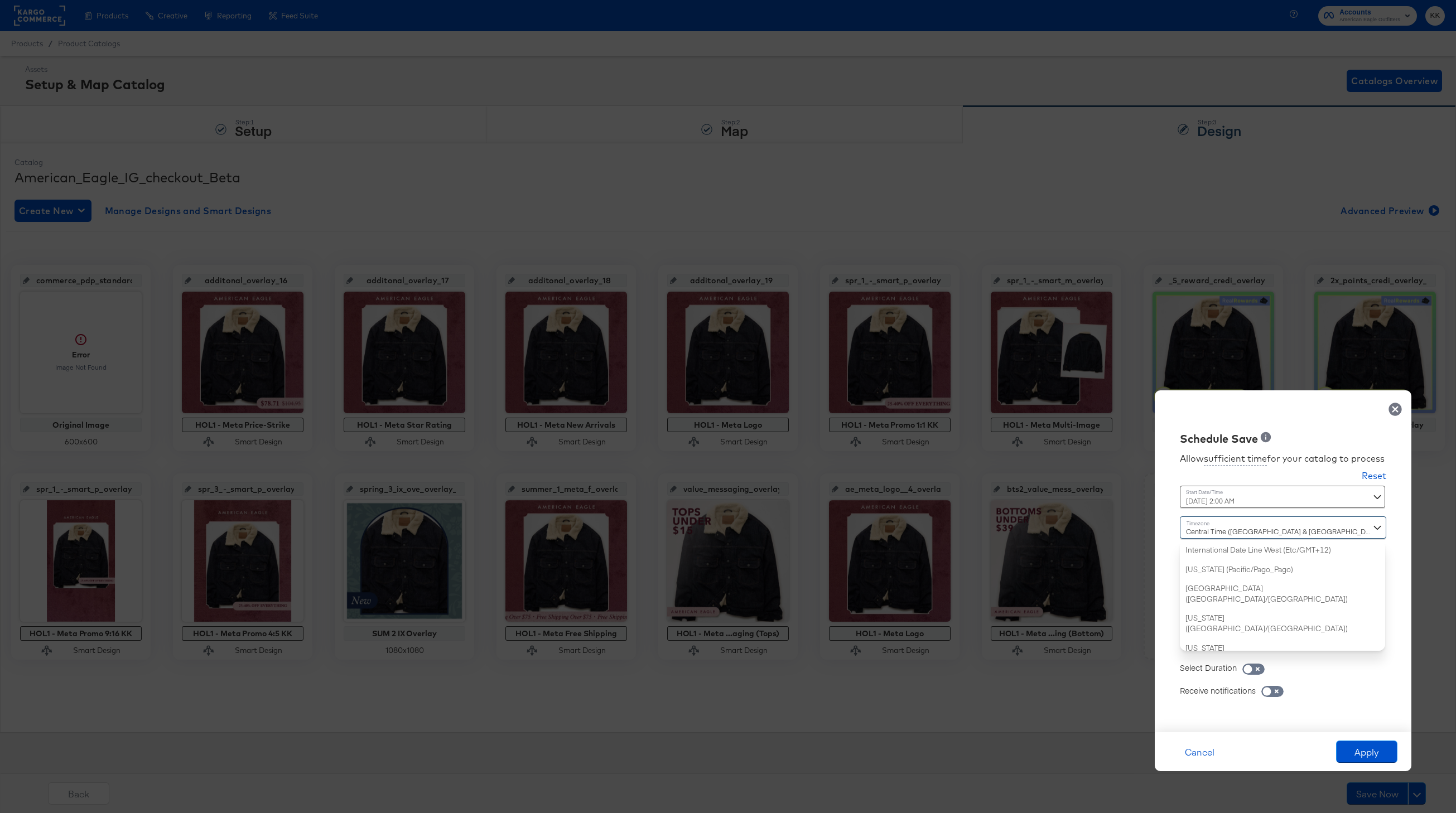
click at [1197, 647] on div "Central Time (US & Canada) (America/Chicago) International Date Line West (Etc/…" at bounding box center [1283, 583] width 206 height 134
type input "new"
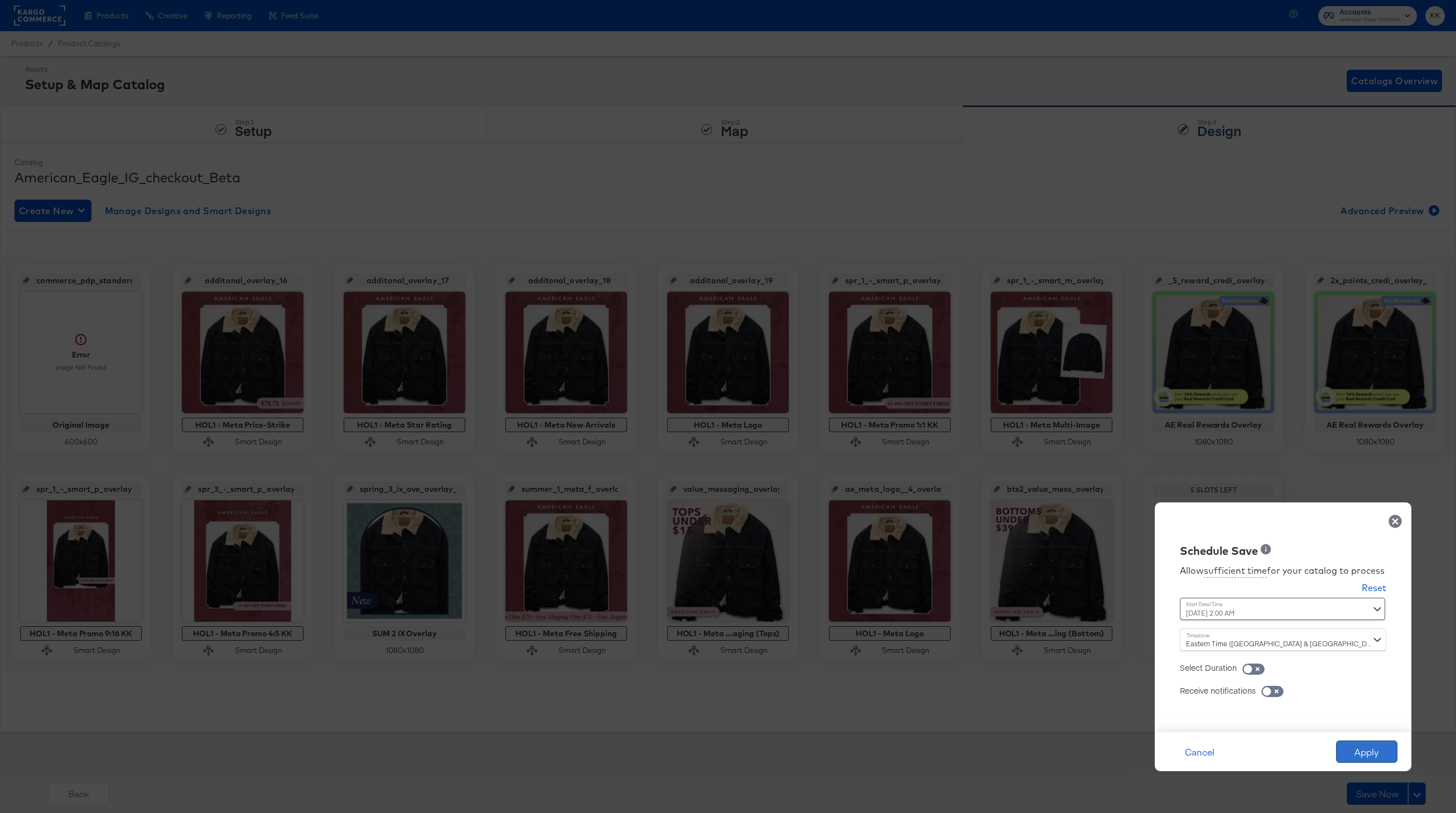
click at [1369, 748] on button "Apply" at bounding box center [1367, 752] width 61 height 22
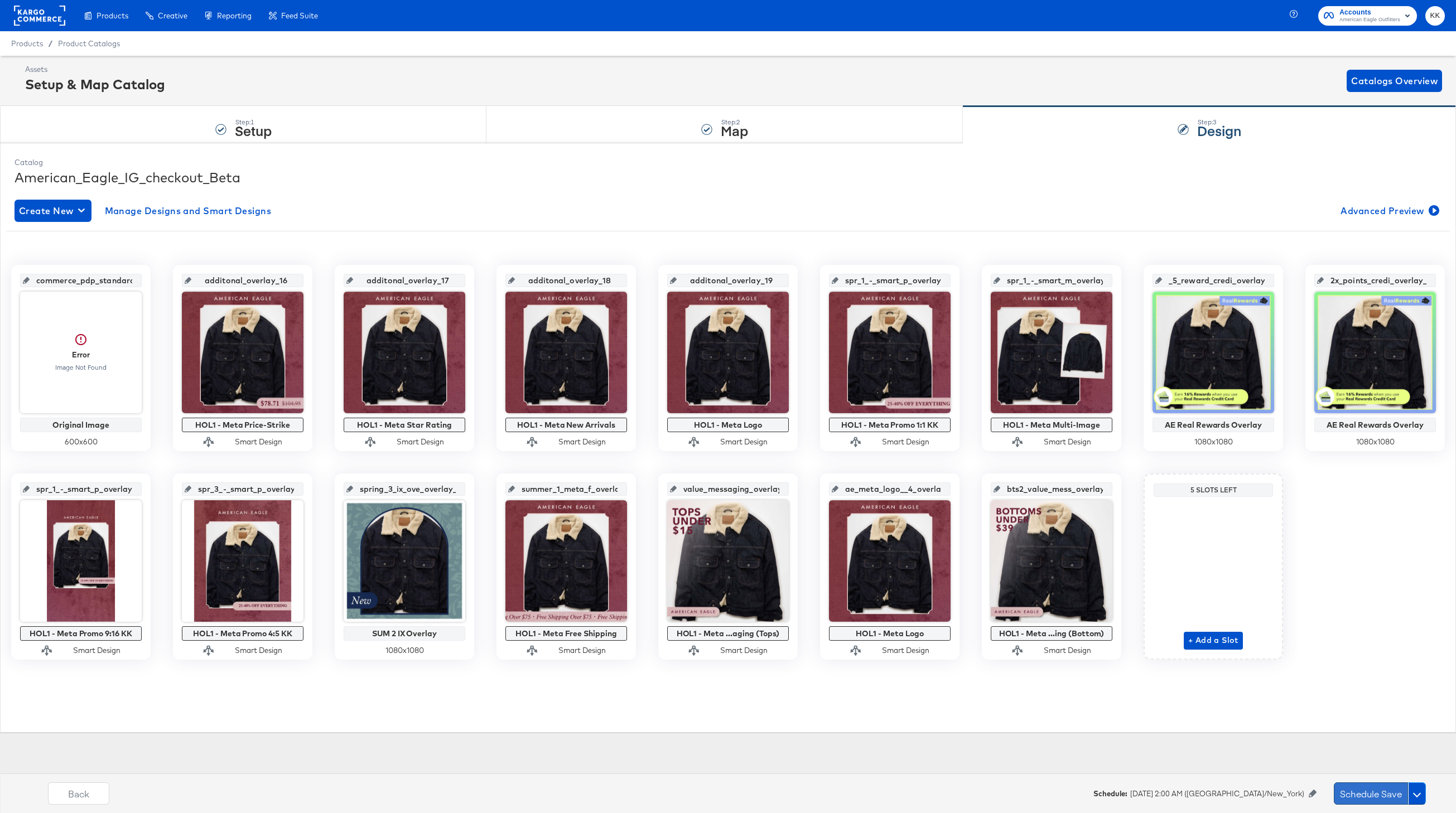
click at [1368, 787] on button "Schedule Save" at bounding box center [1371, 794] width 74 height 22
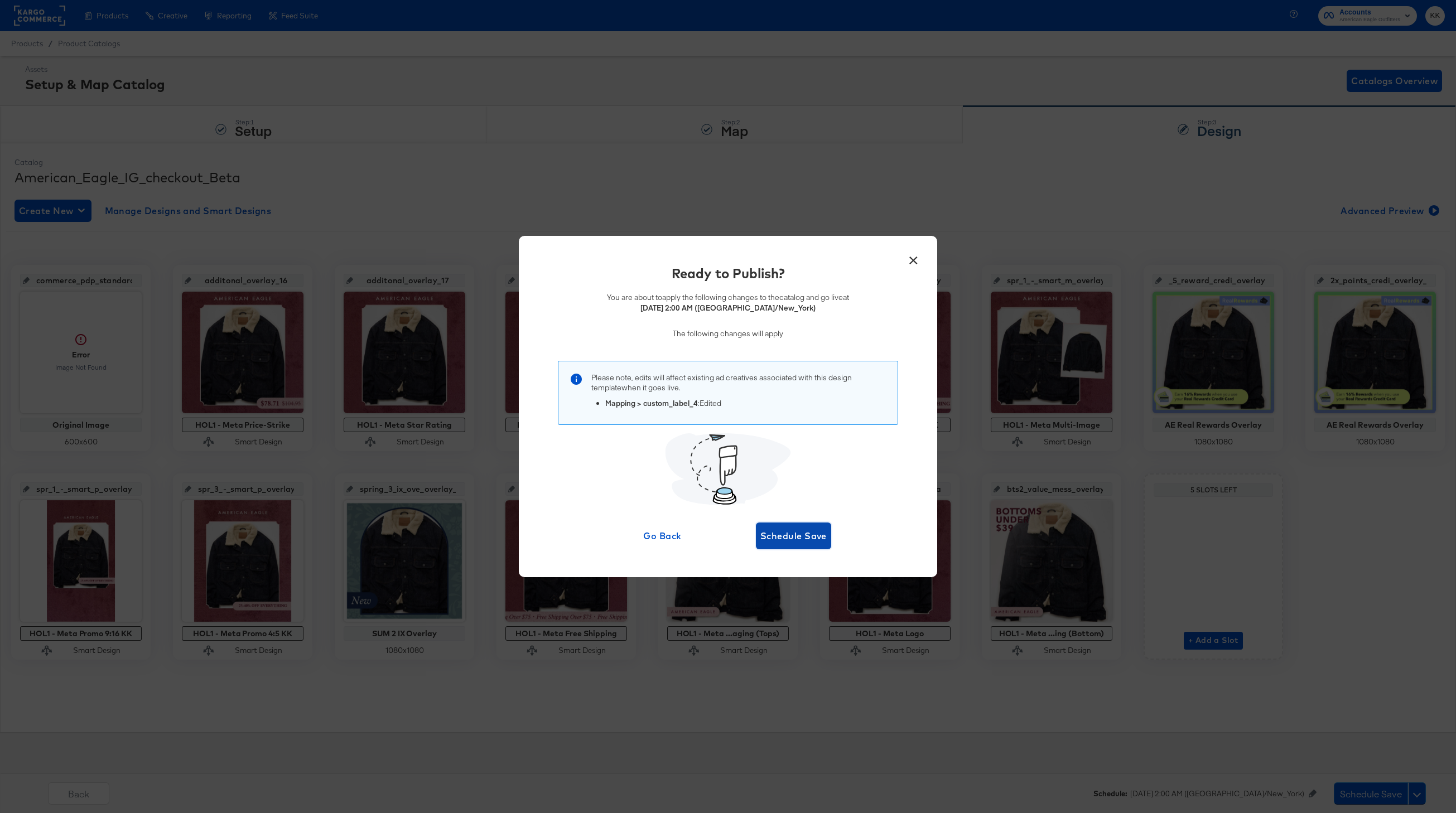
click at [811, 543] on button "Schedule Save" at bounding box center [793, 536] width 76 height 27
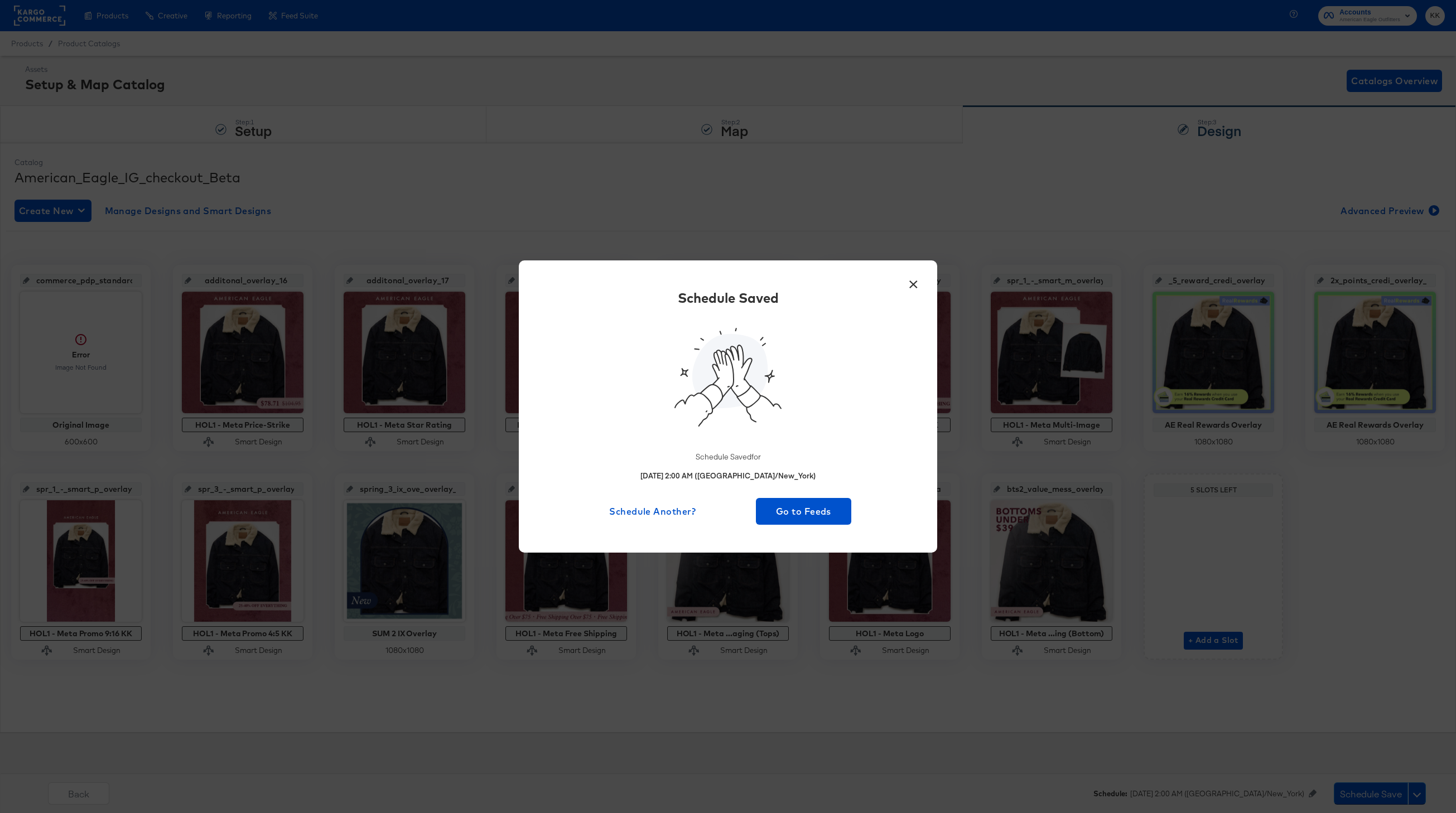
click at [808, 538] on div "× Schedule Saved Schedule Saved for October 5th 2025 2:00 AM (America/New_York)…" at bounding box center [728, 406] width 418 height 292
click at [808, 513] on span "Go to Feeds" at bounding box center [803, 511] width 86 height 16
